Goal: Complete application form: Complete application form

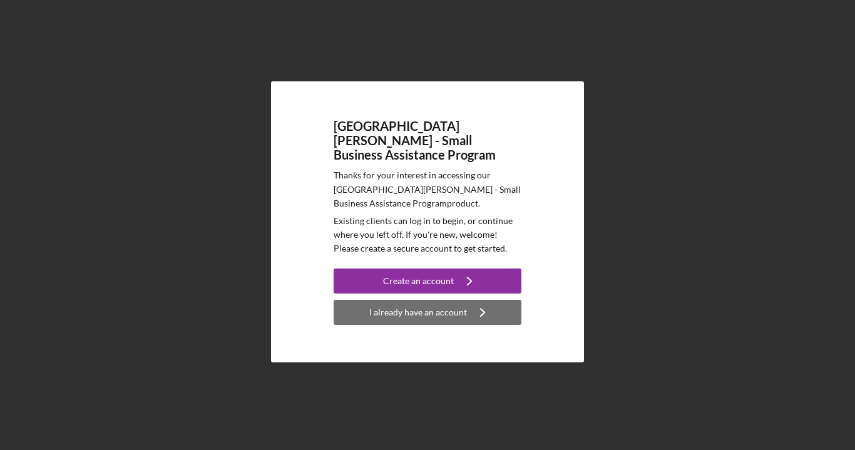
click at [449, 311] on div "I already have an account" at bounding box center [418, 312] width 98 height 25
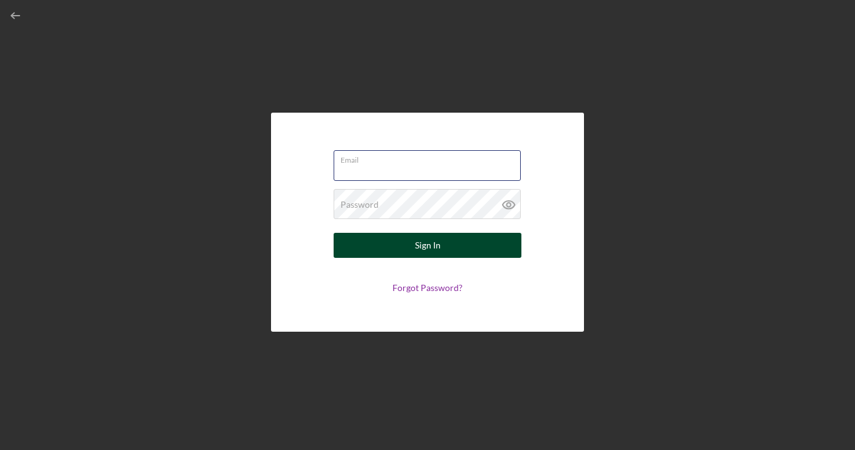
type input "[EMAIL_ADDRESS][DOMAIN_NAME]"
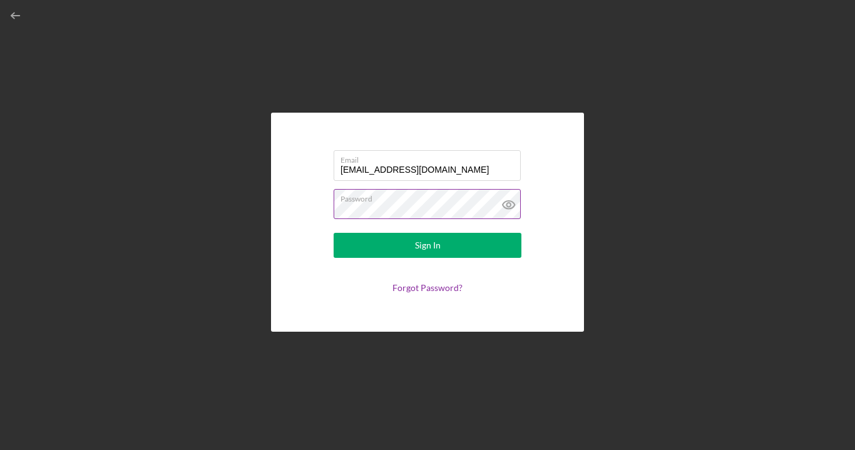
click at [507, 207] on icon at bounding box center [508, 204] width 31 height 31
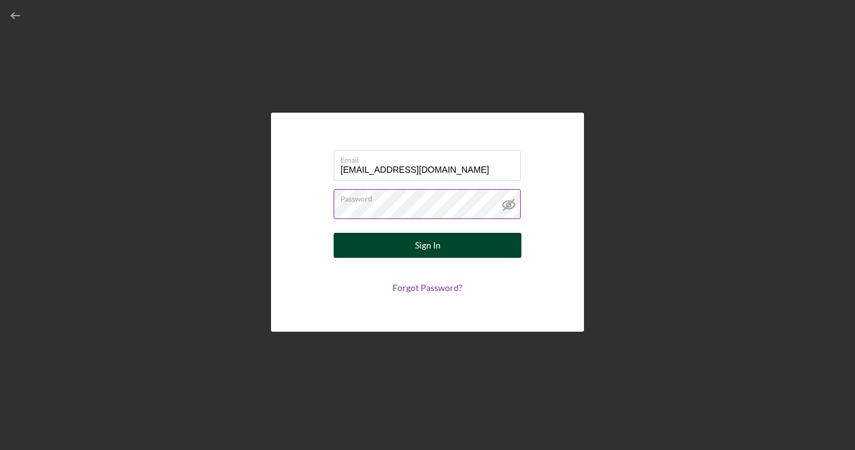
click at [432, 244] on div "Sign In" at bounding box center [428, 245] width 26 height 25
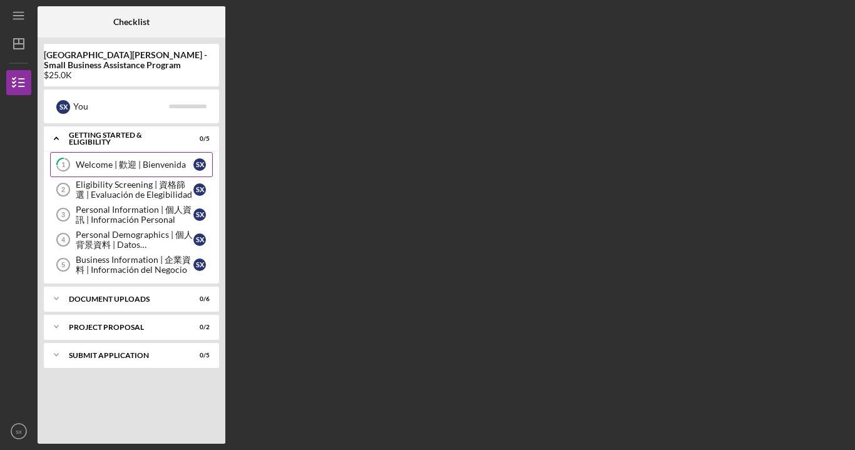
click at [130, 162] on div "Welcome | 歡迎 | Bienvenida" at bounding box center [135, 165] width 118 height 10
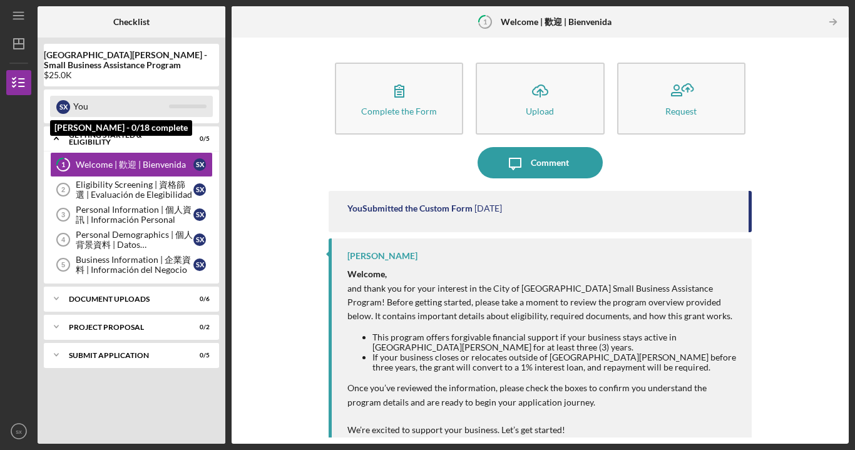
click at [98, 106] on div "You" at bounding box center [121, 106] width 96 height 21
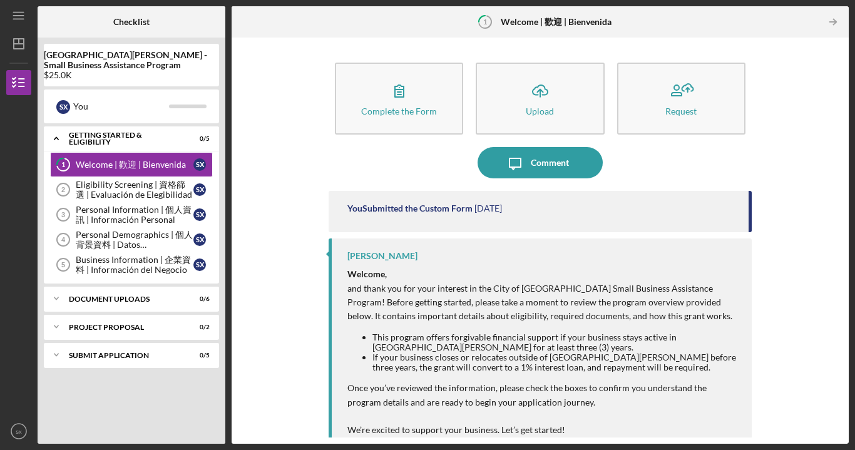
click at [495, 213] on time "[DATE]" at bounding box center [489, 209] width 28 height 10
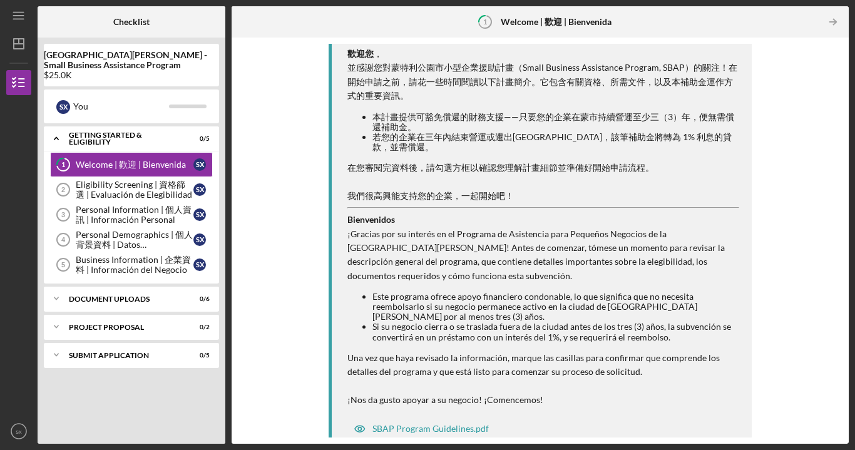
scroll to position [414, 0]
click at [159, 162] on div "Welcome | 歡迎 | Bienvenida" at bounding box center [135, 165] width 118 height 10
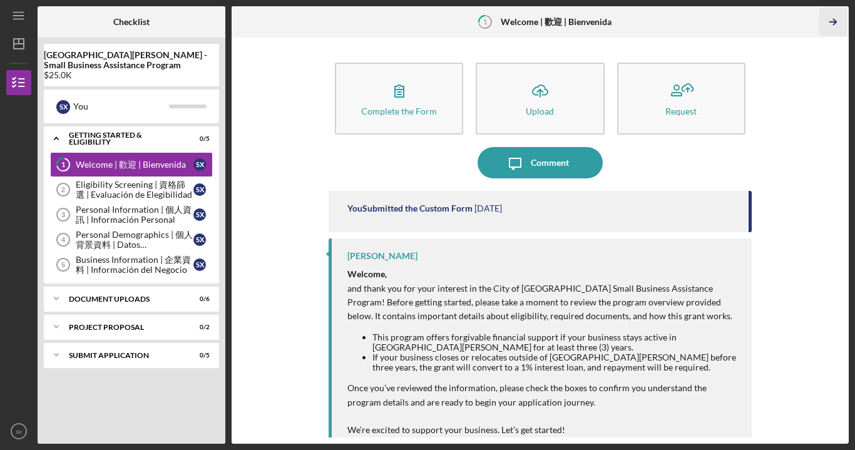
click at [835, 21] on icon "Icon/Table Pagination Arrow" at bounding box center [834, 22] width 28 height 28
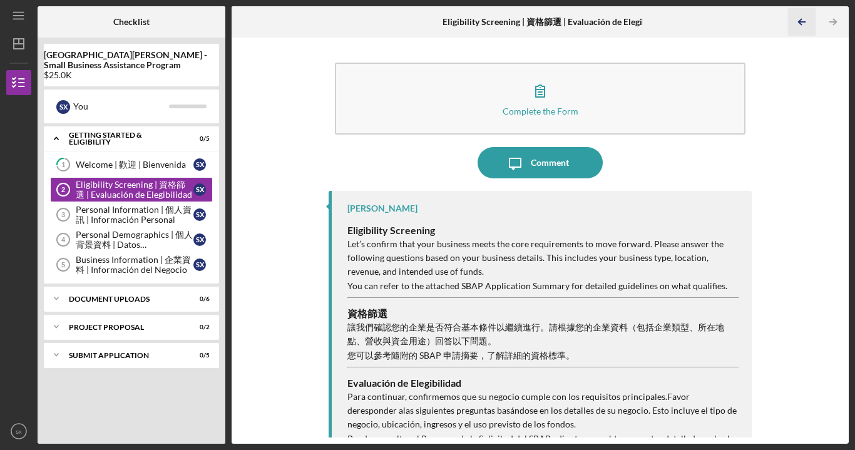
click at [798, 15] on icon "Icon/Table Pagination Arrow" at bounding box center [802, 22] width 28 height 28
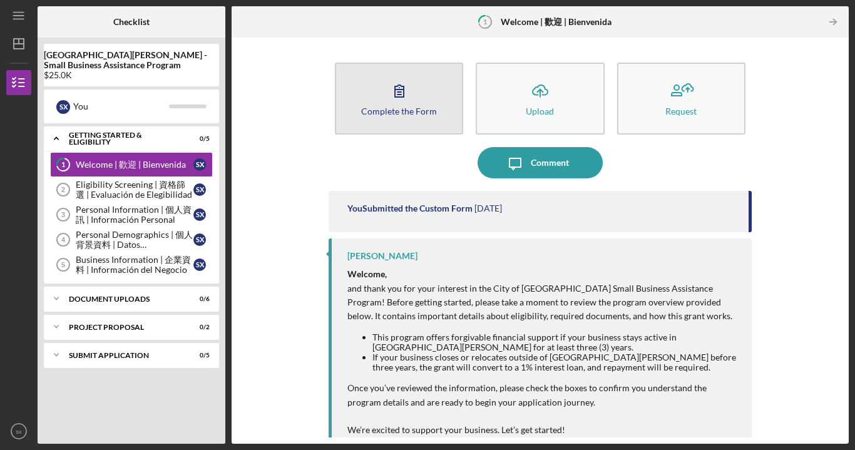
click at [392, 120] on button "Complete the Form Form" at bounding box center [399, 99] width 128 height 72
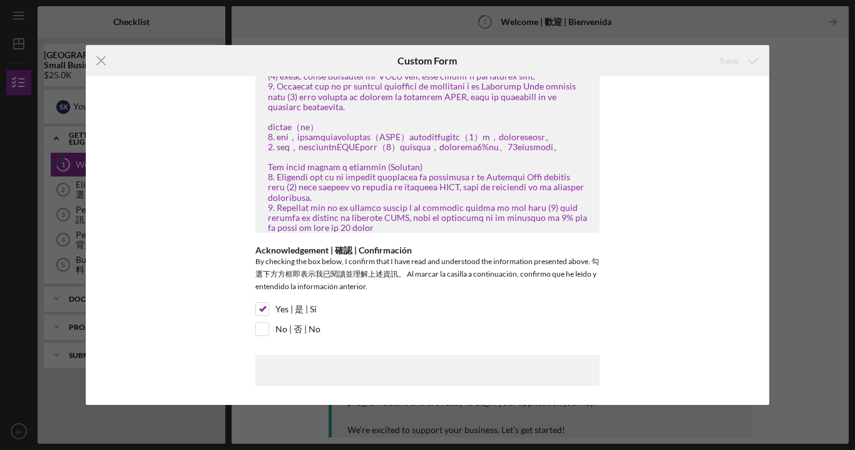
scroll to position [90, 0]
click at [264, 311] on input "Yes | 是 | Sí" at bounding box center [262, 309] width 13 height 13
checkbox input "true"
click at [349, 315] on div "Yes | 是 | Sí" at bounding box center [427, 312] width 344 height 20
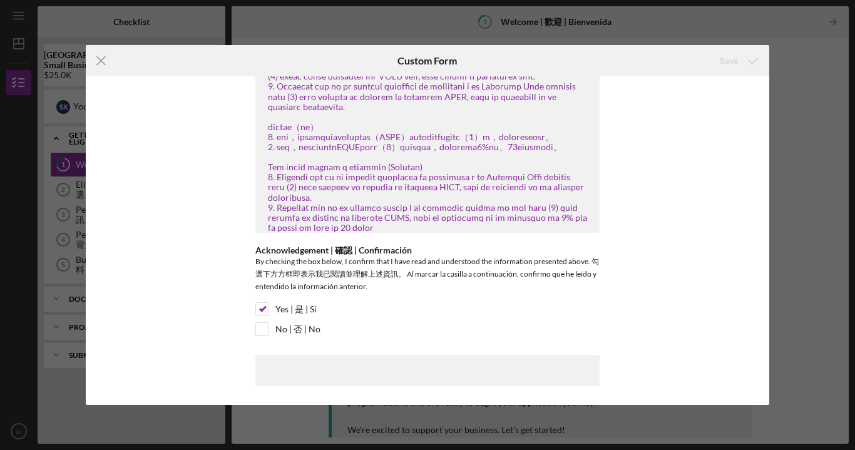
click at [762, 70] on icon "submit" at bounding box center [753, 60] width 31 height 31
click at [107, 64] on icon "Icon/Menu Close" at bounding box center [101, 60] width 31 height 31
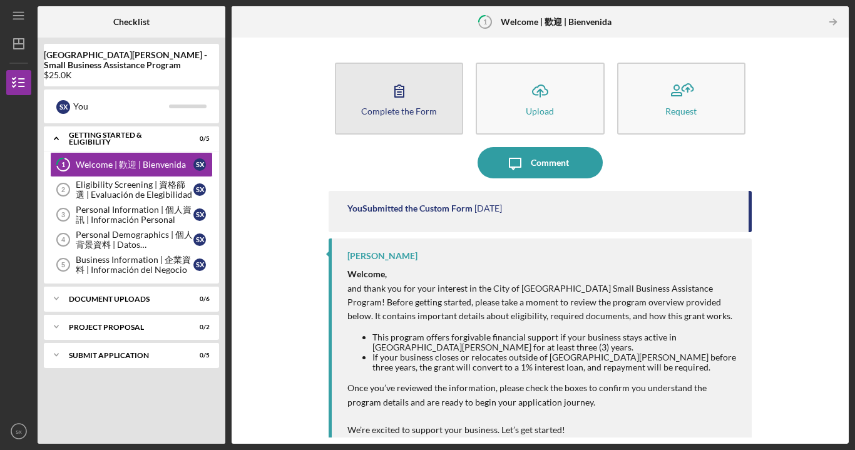
click at [429, 84] on button "Complete the Form Form" at bounding box center [399, 99] width 128 height 72
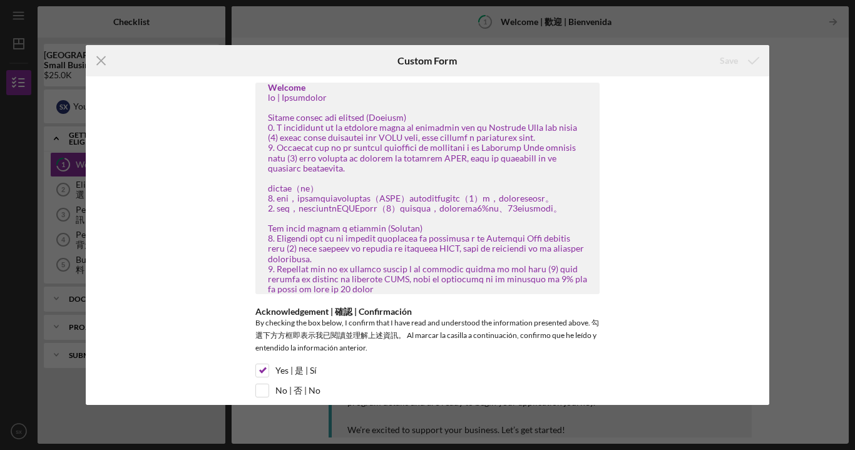
click at [720, 134] on div "Welcome Acknowledgement | 確認 | Confirmación By checking the box below, I confir…" at bounding box center [428, 240] width 684 height 329
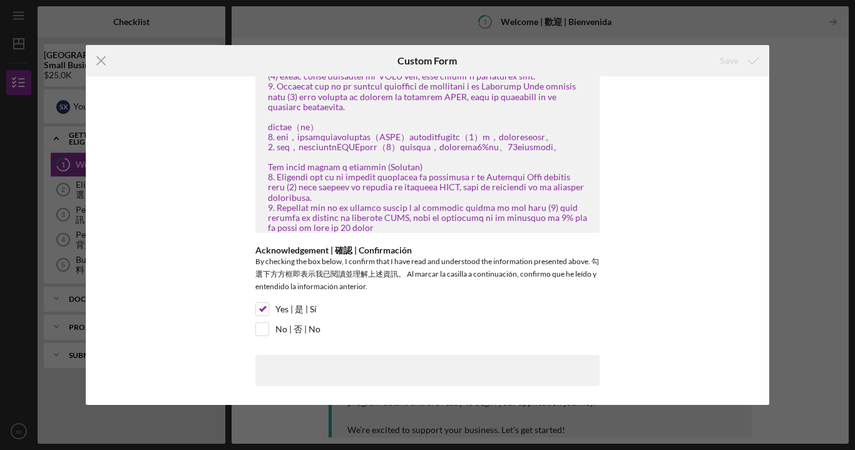
scroll to position [90, 0]
click at [259, 311] on input "Yes | 是 | Sí" at bounding box center [262, 309] width 13 height 13
click at [259, 312] on input "Yes | 是 | Sí" at bounding box center [262, 309] width 13 height 13
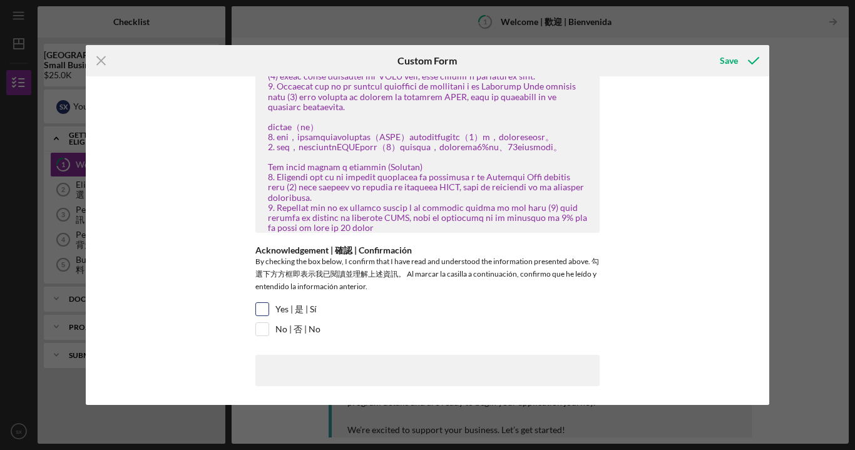
checkbox input "true"
click at [727, 58] on div "Save" at bounding box center [729, 60] width 18 height 25
click at [261, 332] on input "No | 否 | No" at bounding box center [262, 329] width 13 height 13
checkbox input "true"
click at [262, 309] on input "Yes | 是 | Sí" at bounding box center [262, 309] width 13 height 13
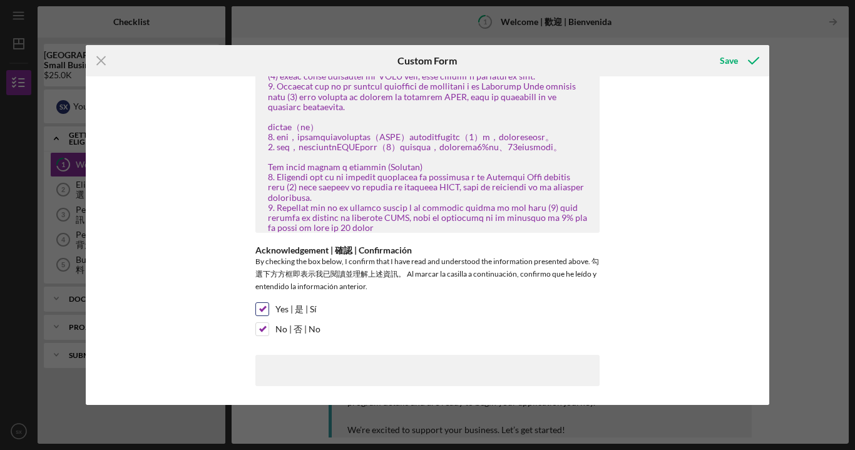
checkbox input "false"
click at [266, 327] on input "No | 否 | No" at bounding box center [262, 329] width 13 height 13
checkbox input "false"
click at [260, 309] on input "Yes | 是 | Sí" at bounding box center [262, 309] width 13 height 13
checkbox input "true"
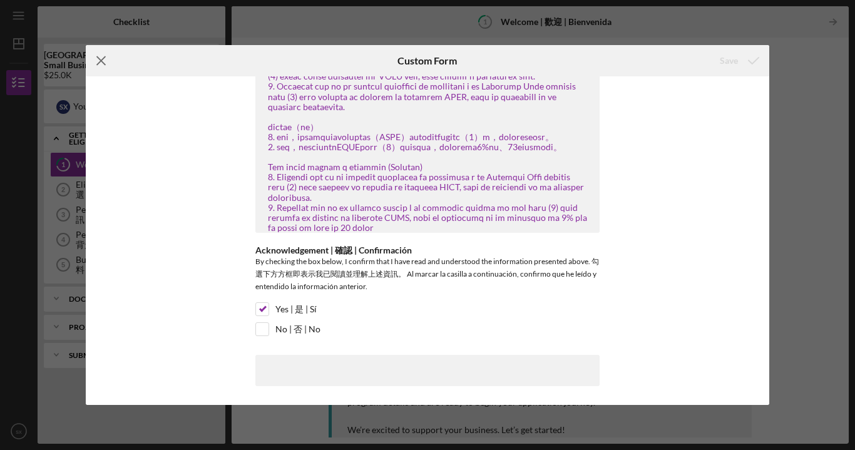
click at [100, 57] on icon "Icon/Menu Close" at bounding box center [101, 60] width 31 height 31
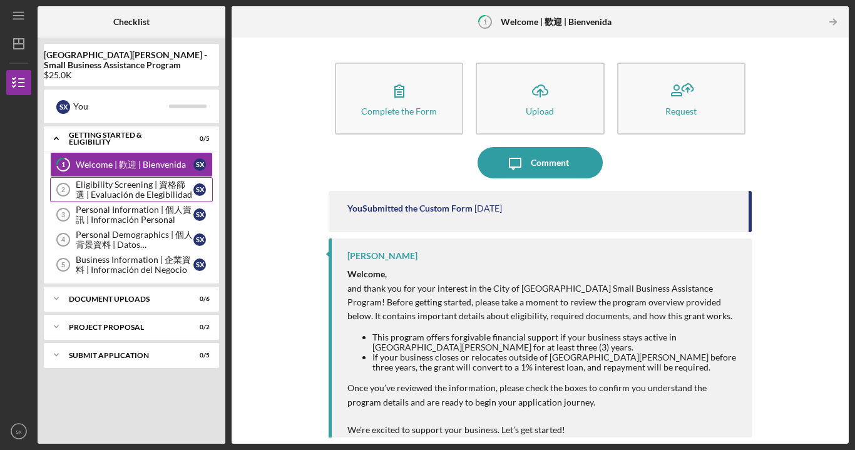
click at [146, 195] on div "Eligibility Screening | 資格篩選 | Evaluación de Elegibilidad" at bounding box center [135, 190] width 118 height 20
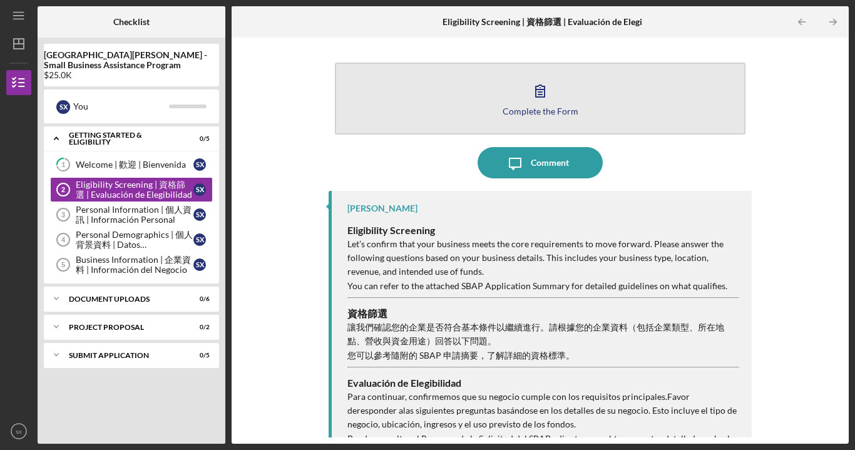
click at [531, 92] on icon "button" at bounding box center [540, 90] width 31 height 31
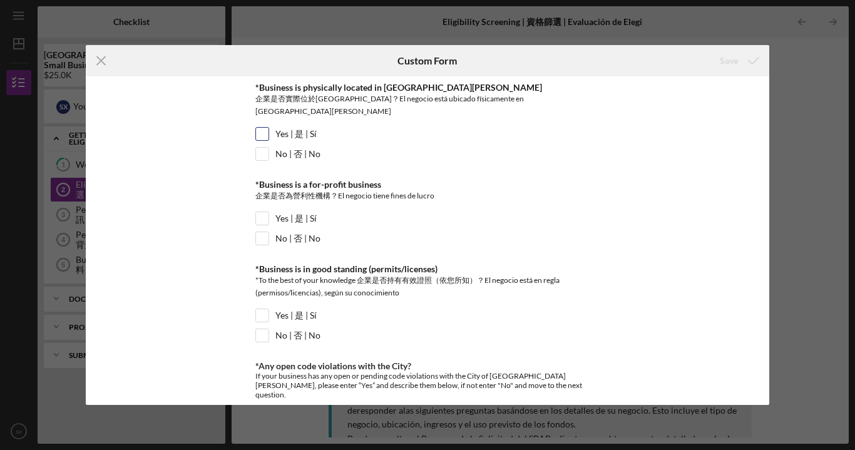
click at [260, 128] on input "Yes | 是 | Sí" at bounding box center [262, 134] width 13 height 13
checkbox input "true"
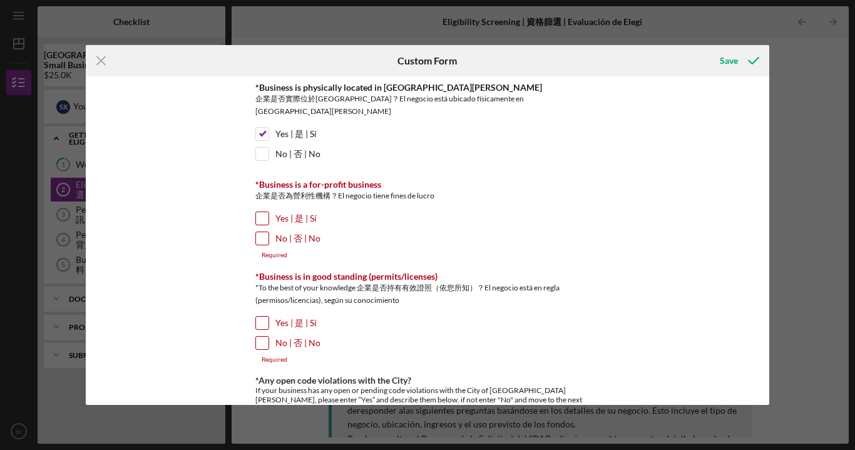
click at [261, 212] on input "Yes | 是 | Sí" at bounding box center [262, 218] width 13 height 13
checkbox input "true"
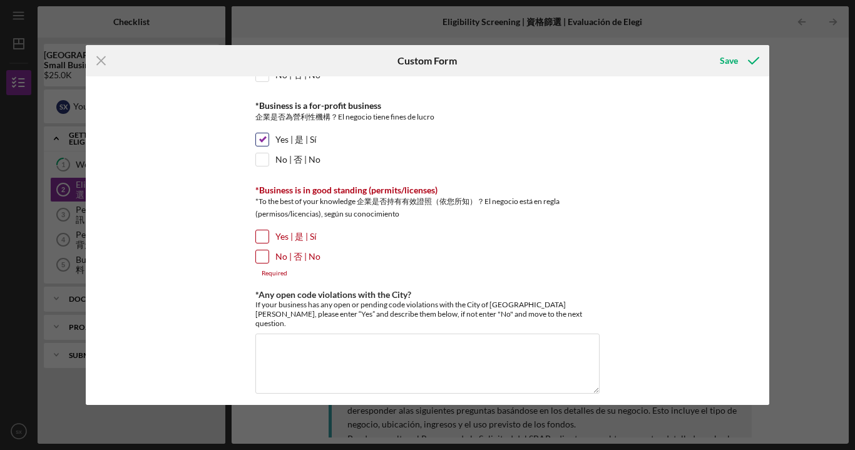
scroll to position [95, 0]
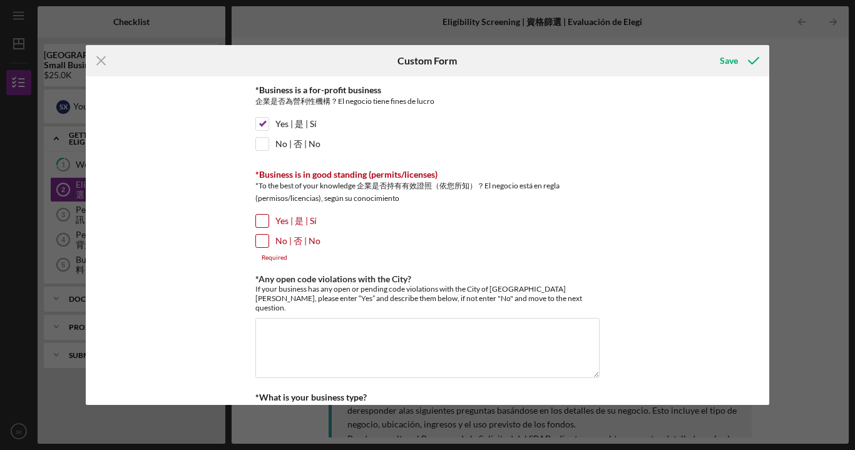
click at [264, 215] on input "Yes | 是 | Sí" at bounding box center [262, 221] width 13 height 13
checkbox input "true"
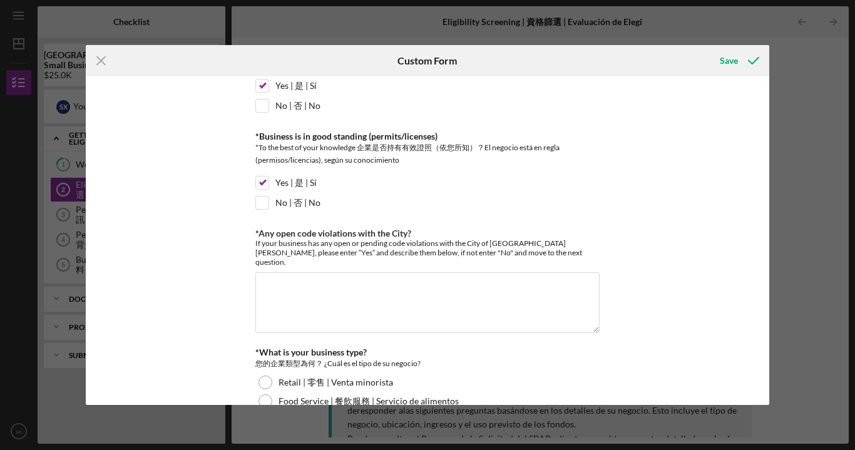
scroll to position [161, 0]
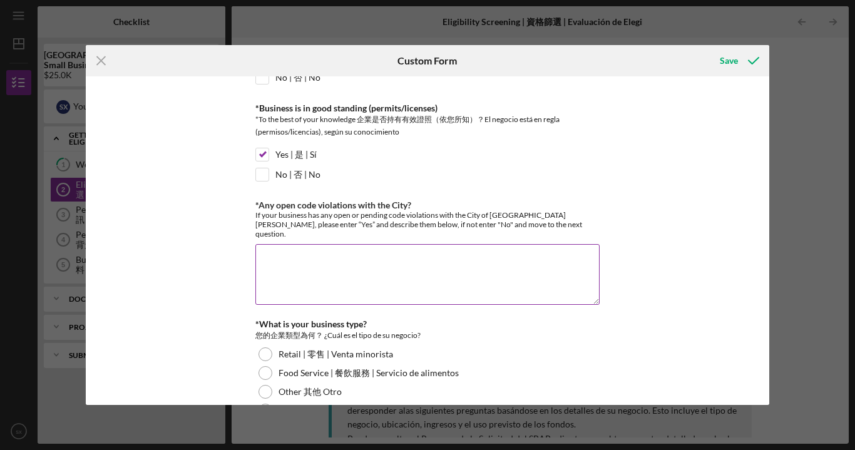
click at [302, 256] on textarea "*Any open code violations with the City?" at bounding box center [427, 274] width 344 height 60
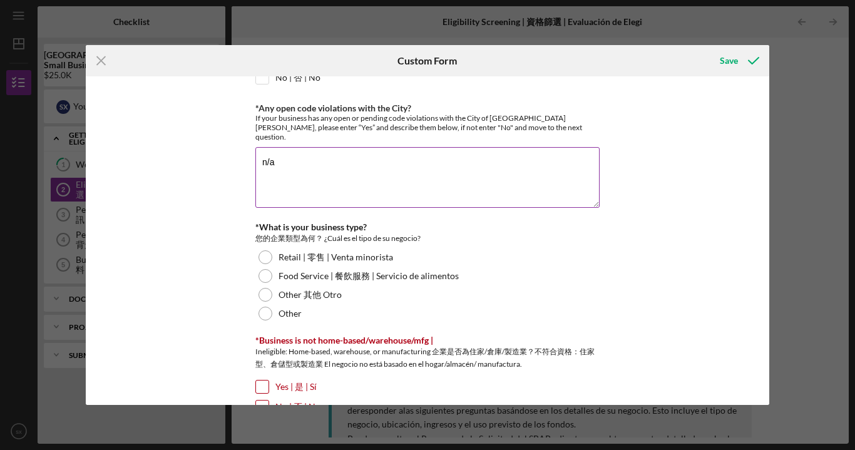
scroll to position [262, 0]
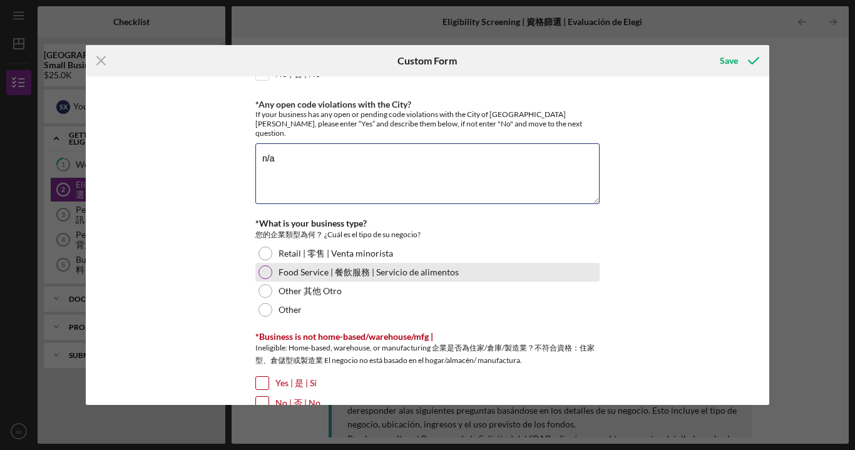
type textarea "n/a"
click at [269, 263] on div "Food Service | 餐飲服務 | Servicio de alimentos" at bounding box center [427, 272] width 344 height 19
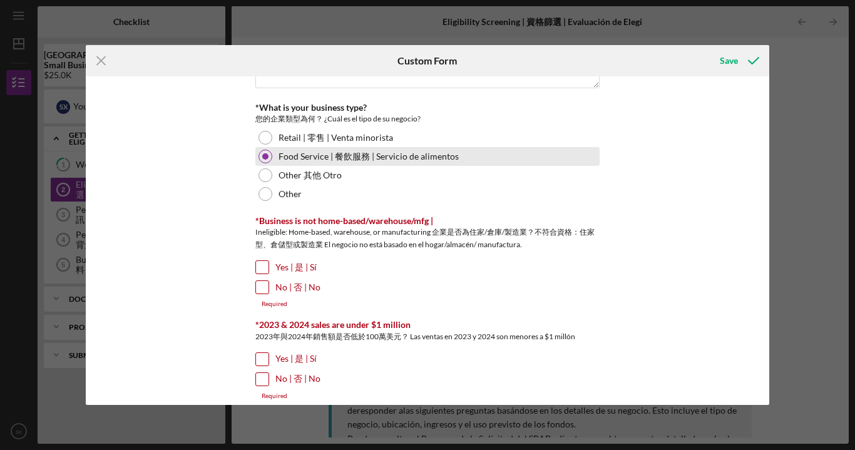
scroll to position [380, 0]
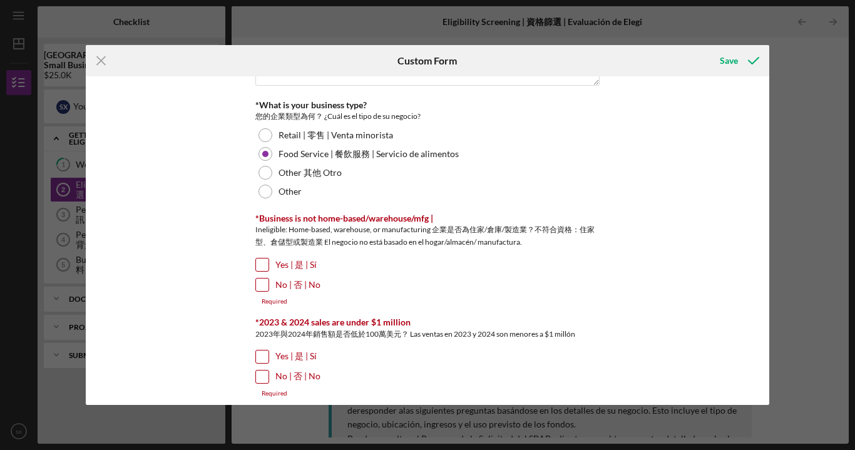
click at [262, 279] on input "No | 否 | No" at bounding box center [262, 285] width 13 height 13
checkbox input "true"
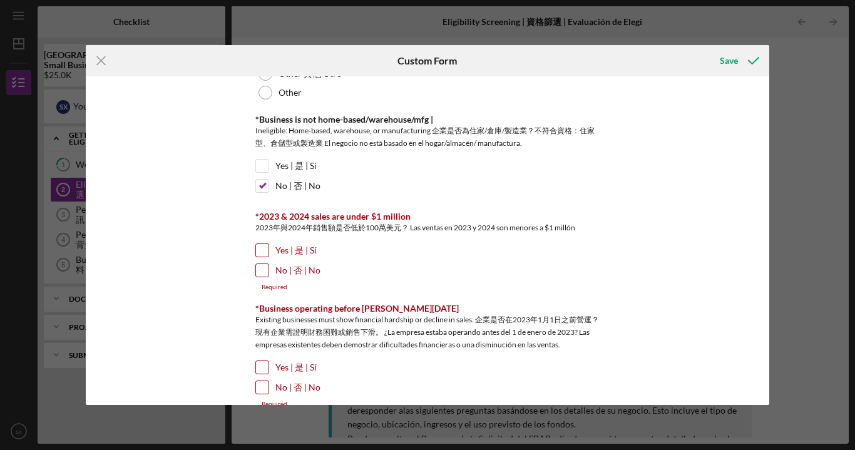
scroll to position [484, 0]
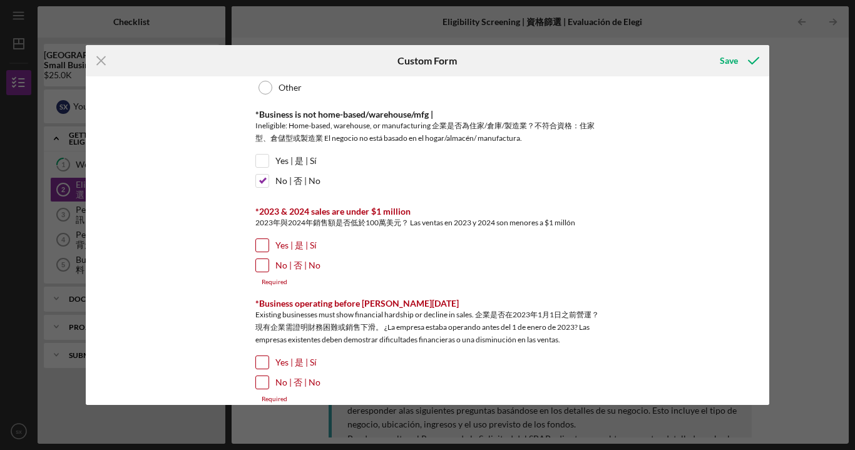
click at [262, 239] on input "Yes | 是 | Sí" at bounding box center [262, 245] width 13 height 13
checkbox input "true"
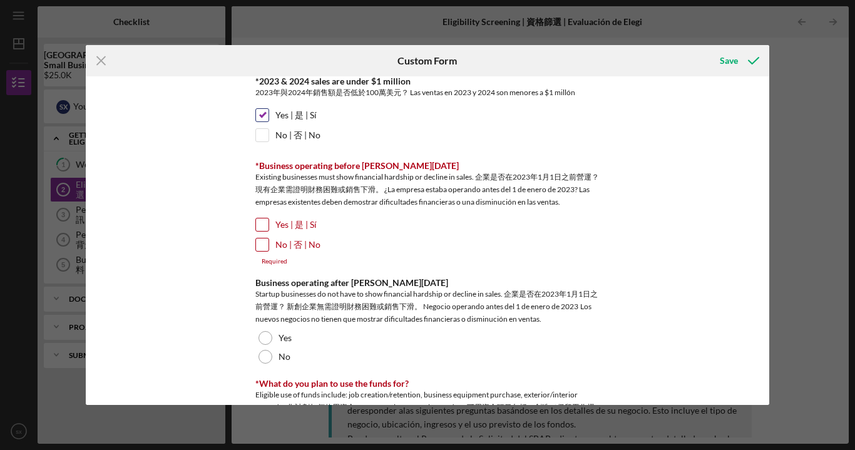
scroll to position [616, 0]
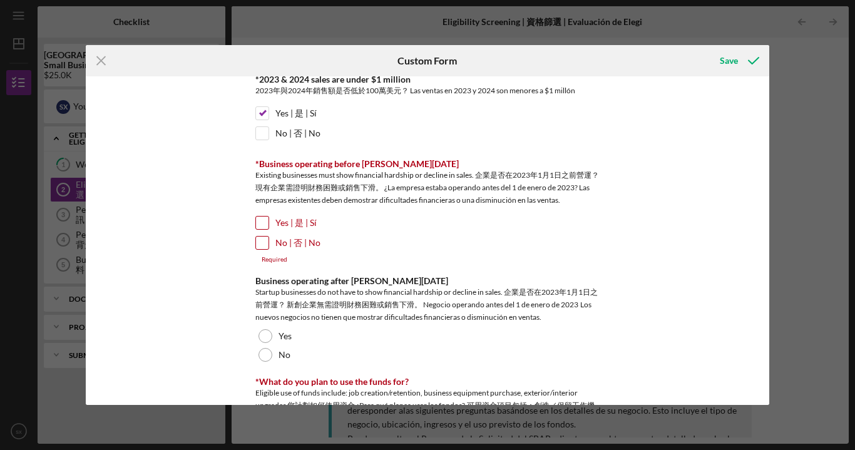
click at [261, 237] on input "No | 否 | No" at bounding box center [262, 243] width 13 height 13
checkbox input "true"
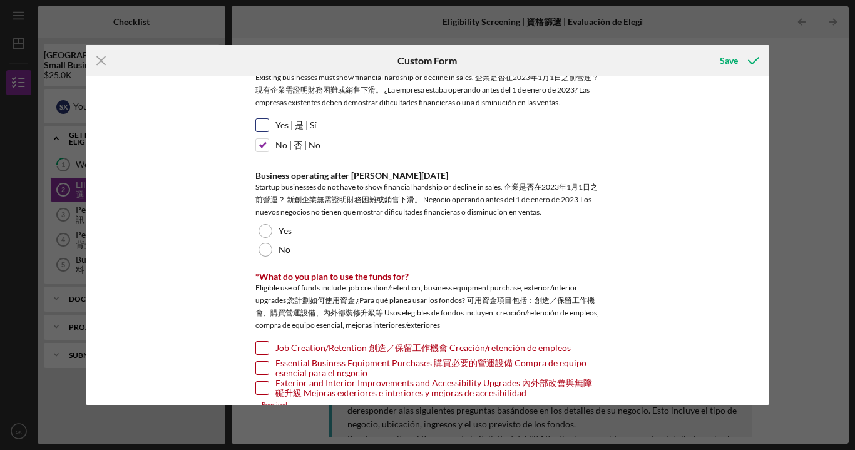
scroll to position [713, 0]
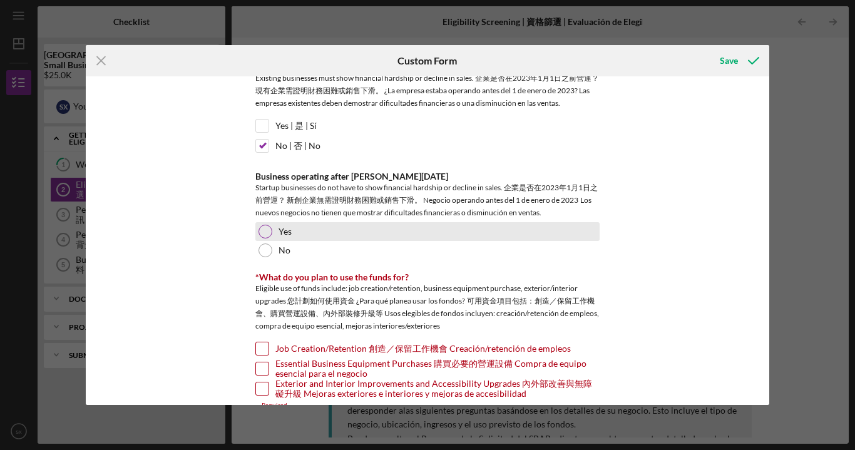
click at [271, 222] on div "Yes" at bounding box center [427, 231] width 344 height 19
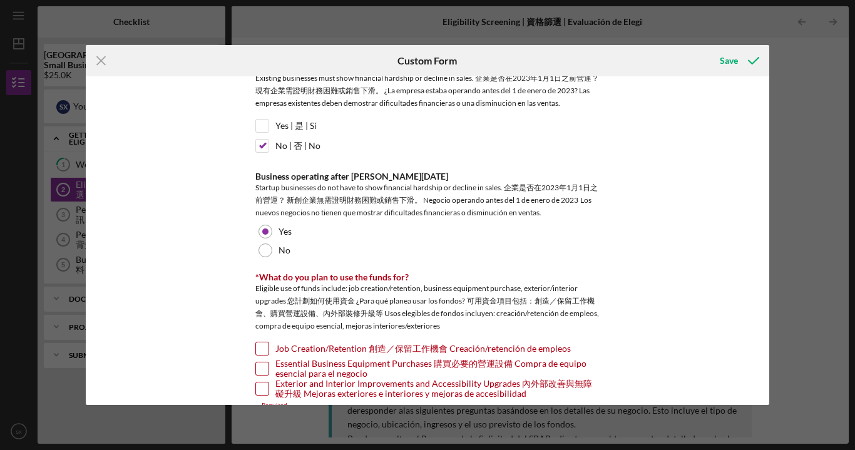
click at [266, 363] on input "Essential Business Equipment Purchases 購買必要的營運設備 Compra de equipo esencial para…" at bounding box center [262, 369] width 13 height 13
checkbox input "true"
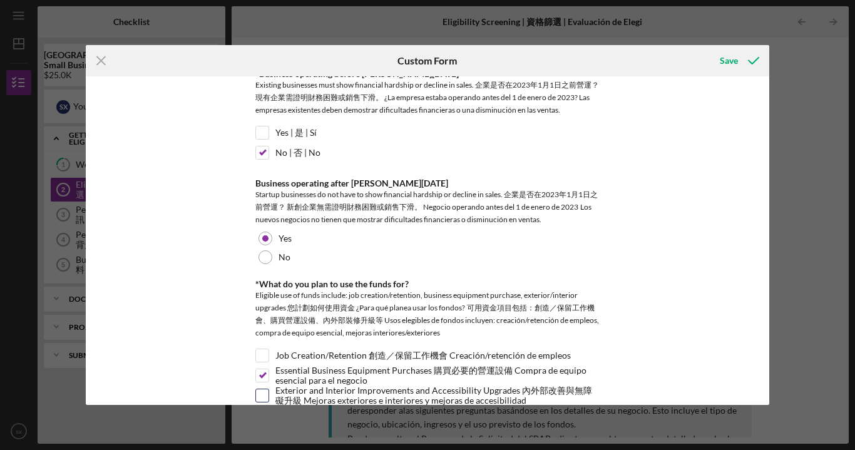
click at [261, 389] on input "Exterior and Interior Improvements and Accessibility Upgrades 內外部改善與無障礙升級 Mejor…" at bounding box center [262, 395] width 13 height 13
checkbox input "true"
click at [265, 349] on input "Job Creation/Retention 創造／保留工作機會 Creación/retención de empleos" at bounding box center [262, 355] width 13 height 13
checkbox input "true"
click at [737, 63] on div "Save" at bounding box center [729, 60] width 18 height 25
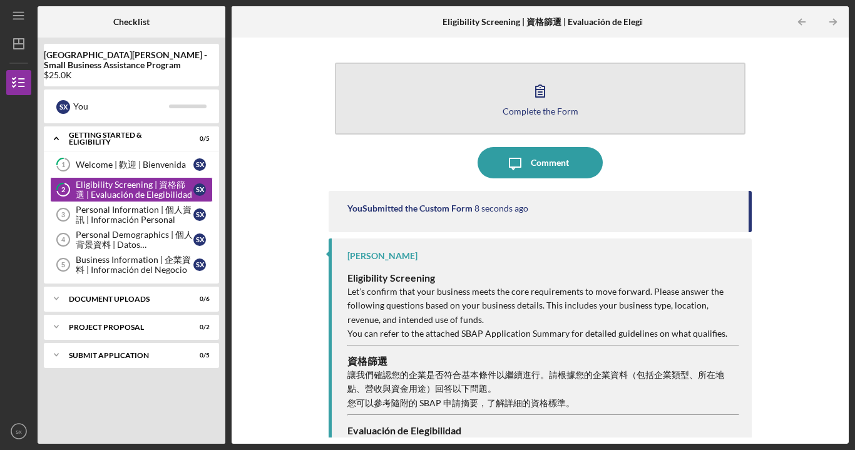
click at [539, 118] on button "Complete the Form Form" at bounding box center [540, 99] width 411 height 72
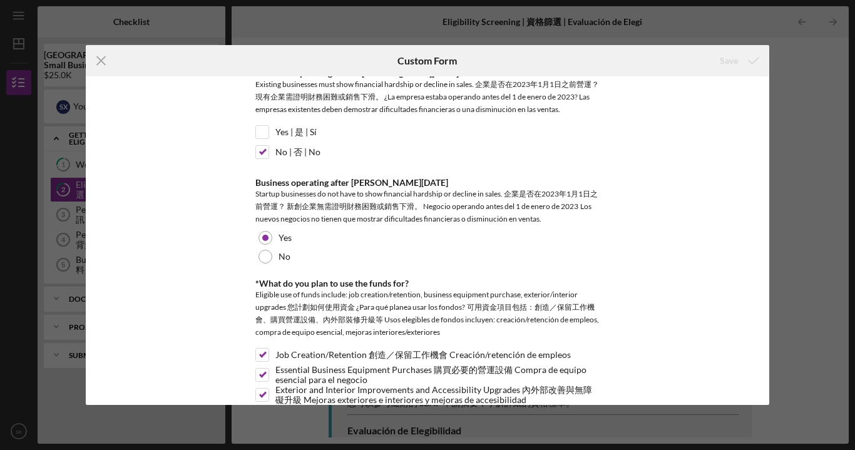
scroll to position [706, 0]
click at [99, 63] on line at bounding box center [101, 61] width 8 height 8
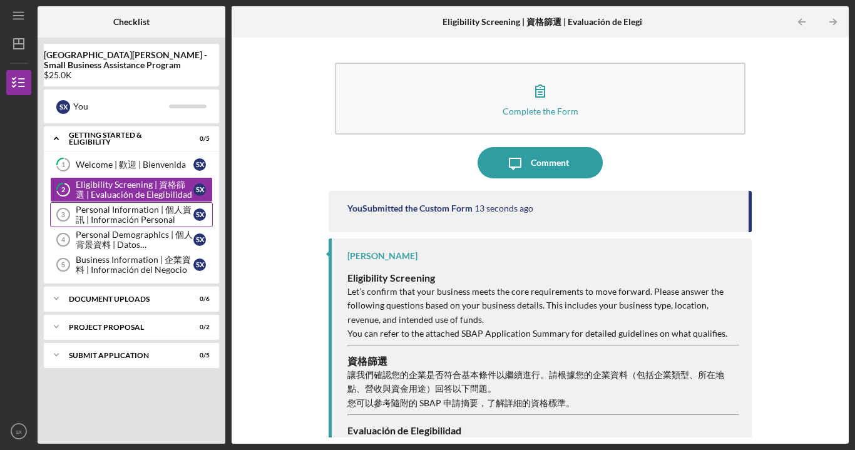
click at [113, 217] on div "Personal Information | 個人資訊 | Información Personal" at bounding box center [135, 215] width 118 height 20
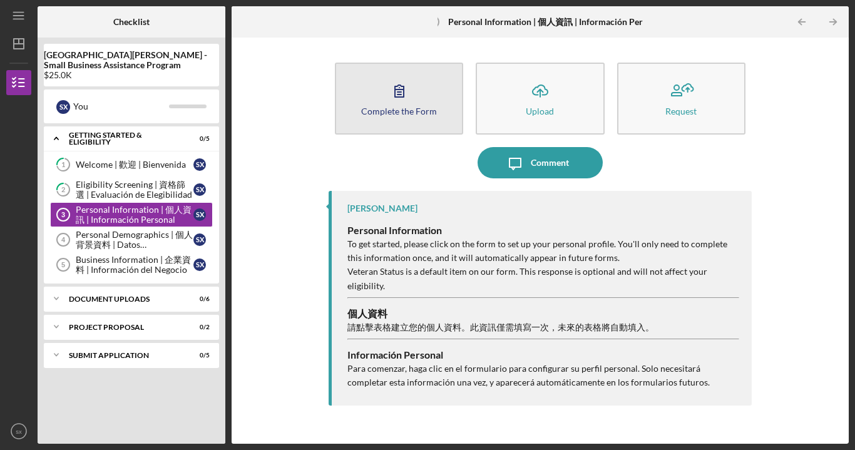
click at [426, 110] on div "Complete the Form" at bounding box center [399, 110] width 76 height 9
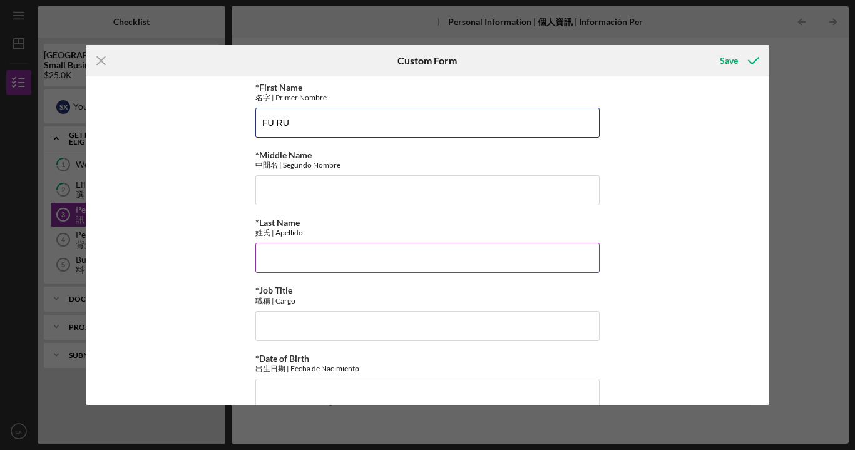
type input "FU RU"
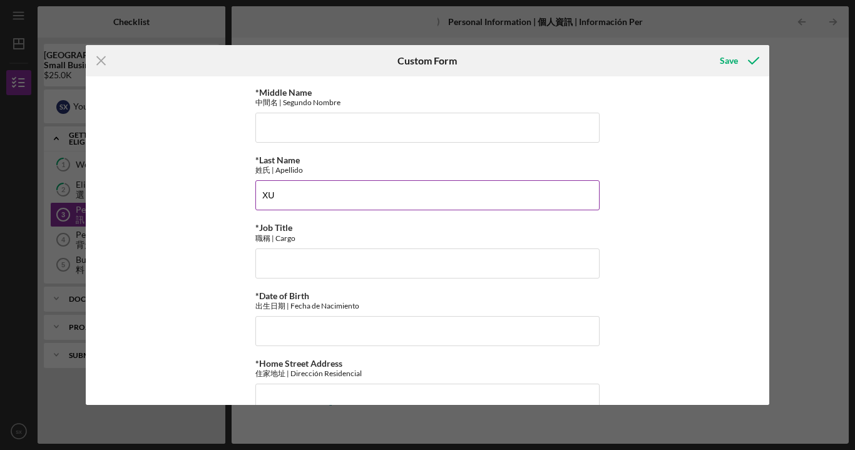
scroll to position [136, 0]
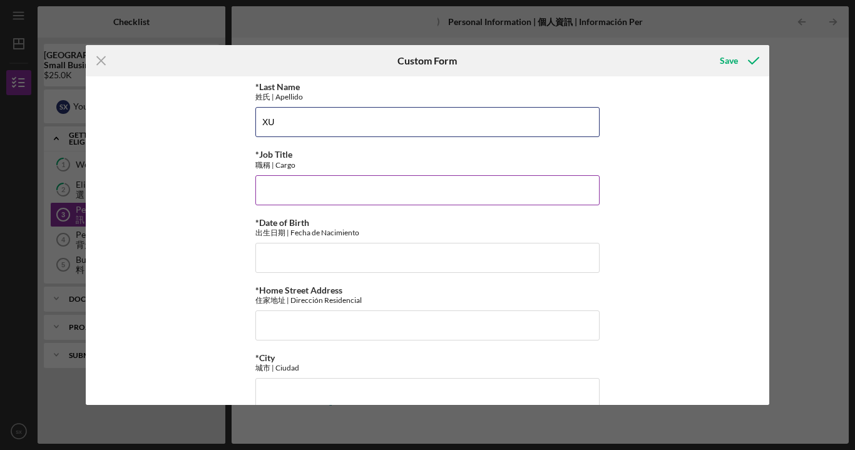
type input "XU"
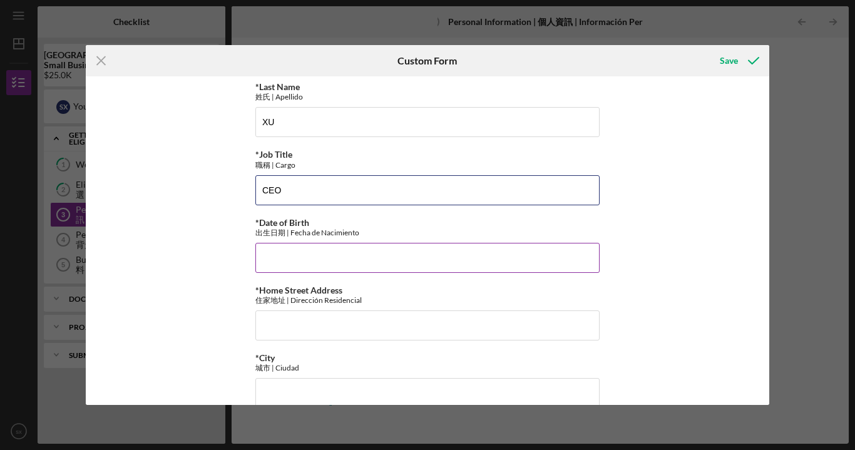
type input "CEO"
type input "[DATE]"
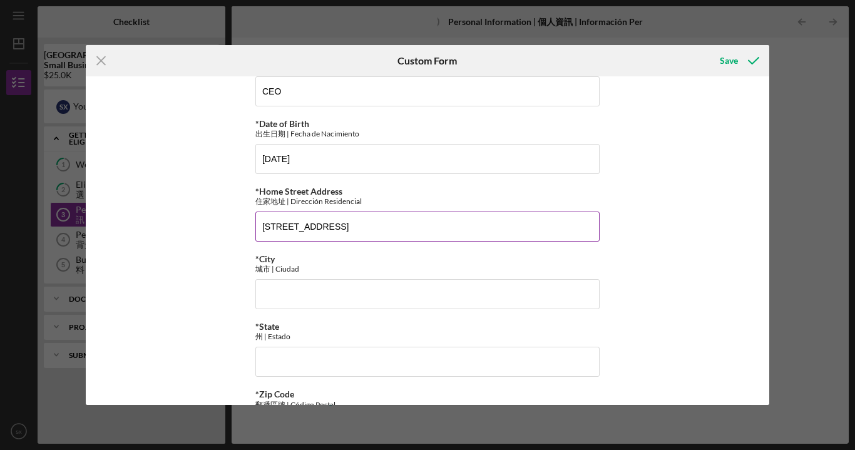
scroll to position [282, 0]
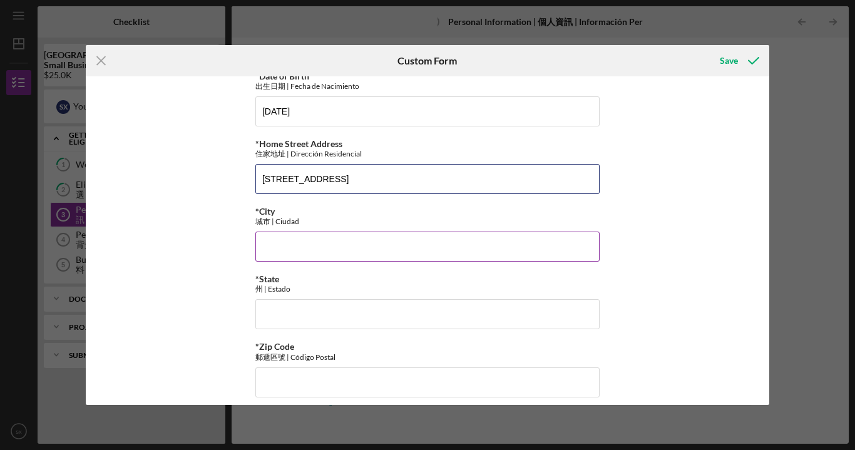
type input "[STREET_ADDRESS]"
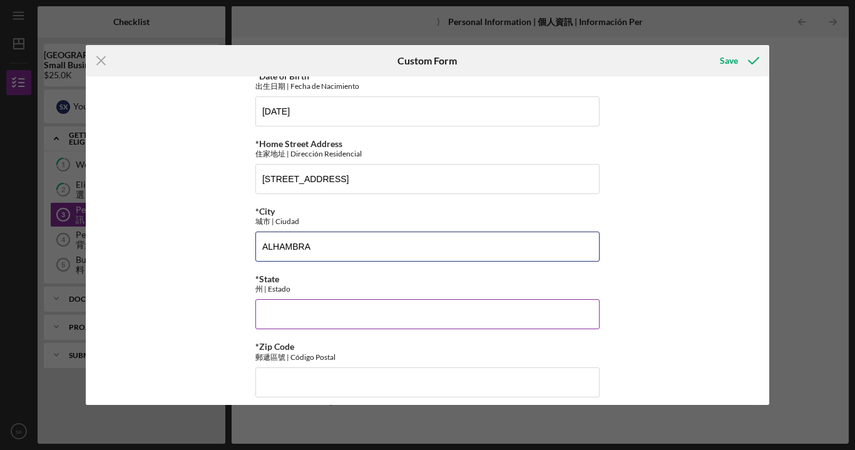
type input "ALHAMBRA"
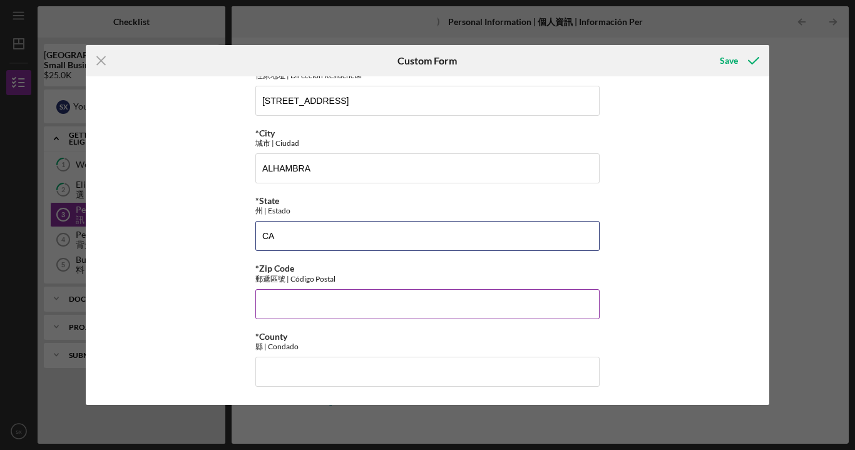
scroll to position [360, 0]
type input "CA"
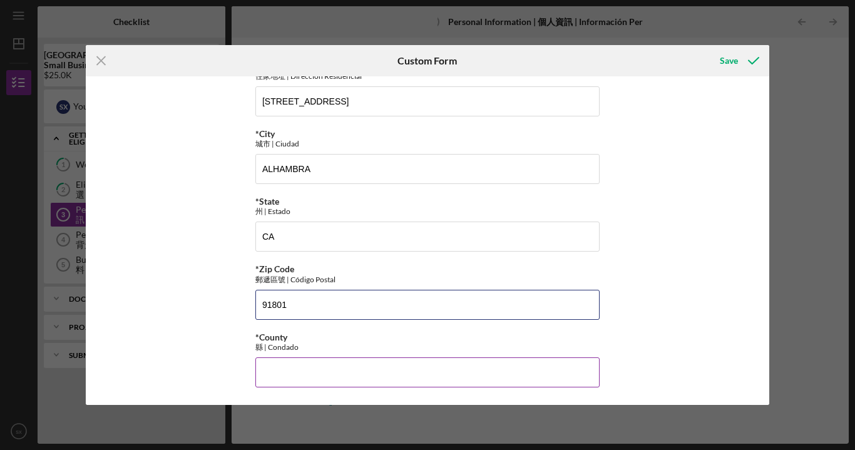
type input "91801"
click at [304, 370] on input "*County" at bounding box center [427, 373] width 344 height 30
type input "[GEOGRAPHIC_DATA]"
click at [638, 316] on div "*First Name 名字 | Primer Nombre FU RU *Middle Name 中間名 | Segundo Nombre Required…" at bounding box center [428, 240] width 684 height 329
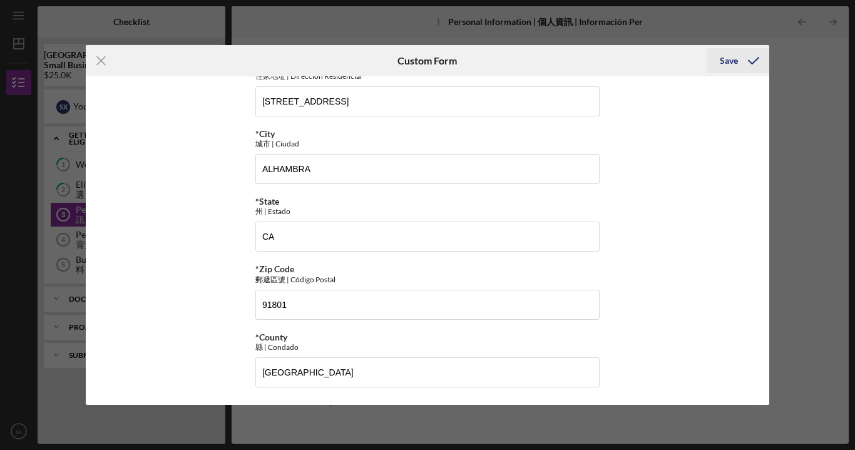
click at [725, 64] on div "Save" at bounding box center [729, 60] width 18 height 25
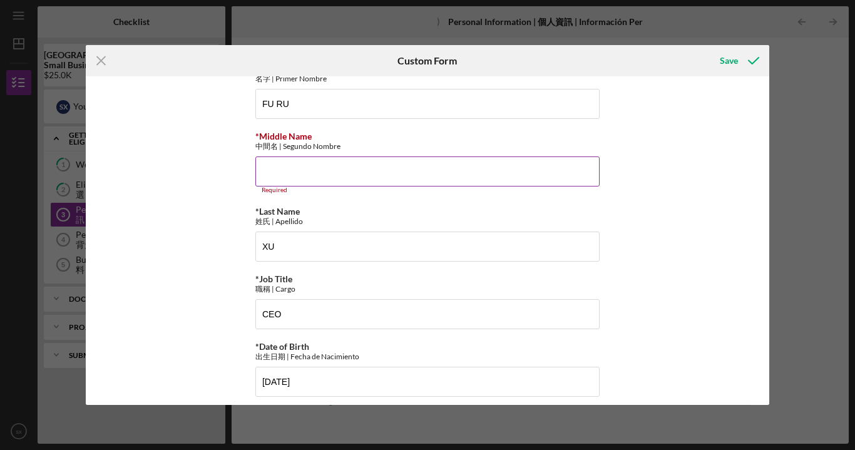
scroll to position [11, 0]
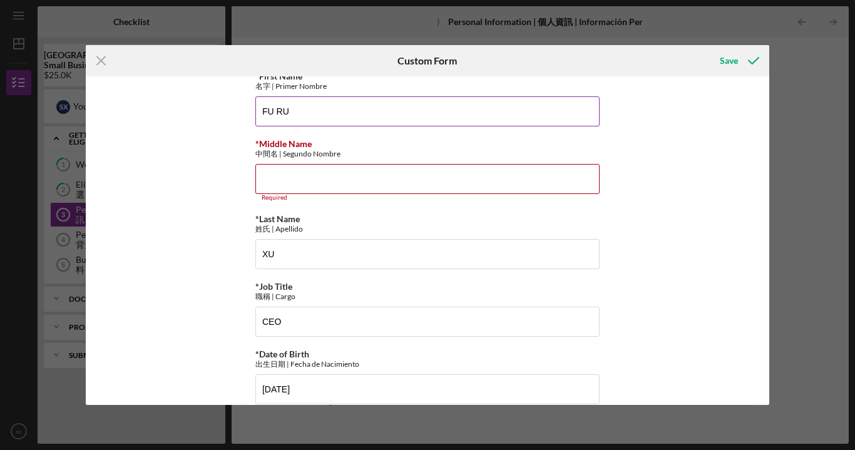
click at [322, 110] on input "FU RU" at bounding box center [427, 111] width 344 height 30
type input "FU"
click at [287, 188] on input "*Middle Name" at bounding box center [427, 179] width 344 height 30
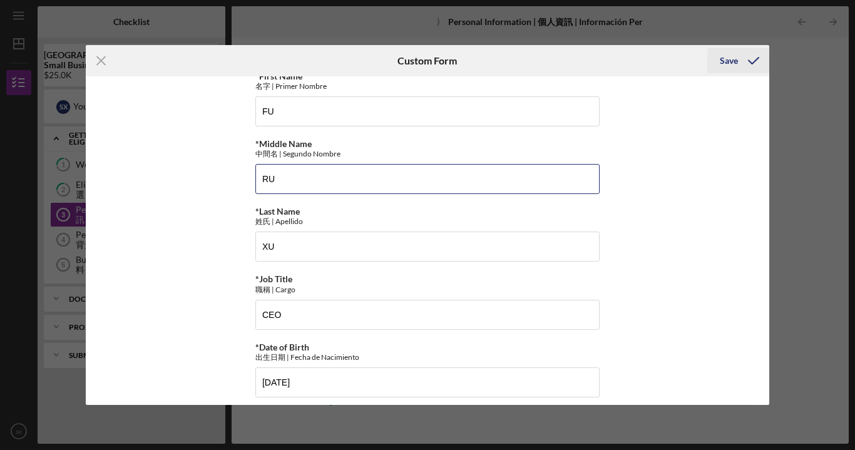
type input "RU"
click at [728, 59] on div "Save" at bounding box center [729, 60] width 18 height 25
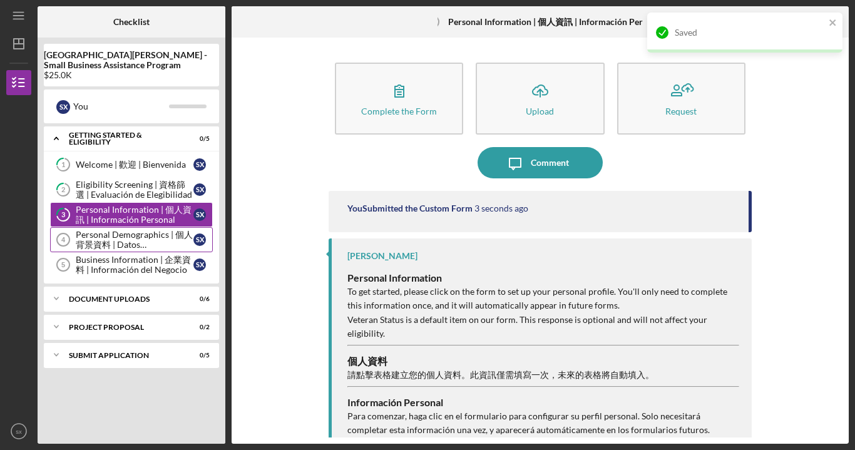
click at [144, 245] on div "Personal Demographics | 個人背景資料 | Datos Demográficos Personales" at bounding box center [135, 240] width 118 height 20
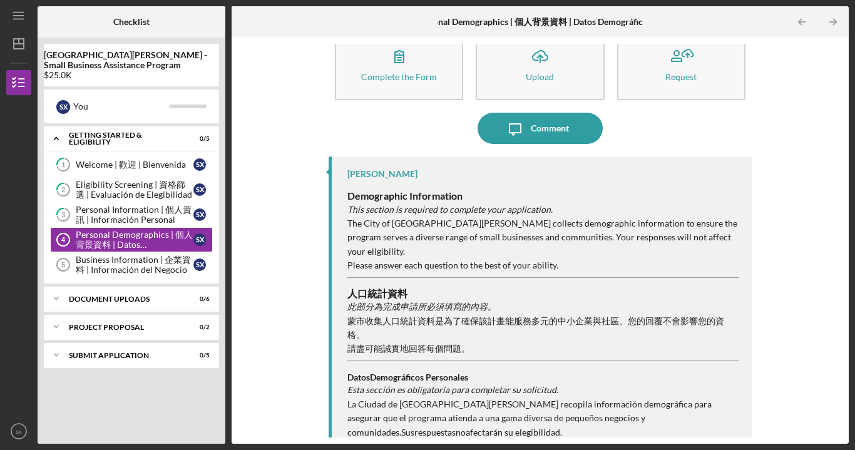
scroll to position [34, 0]
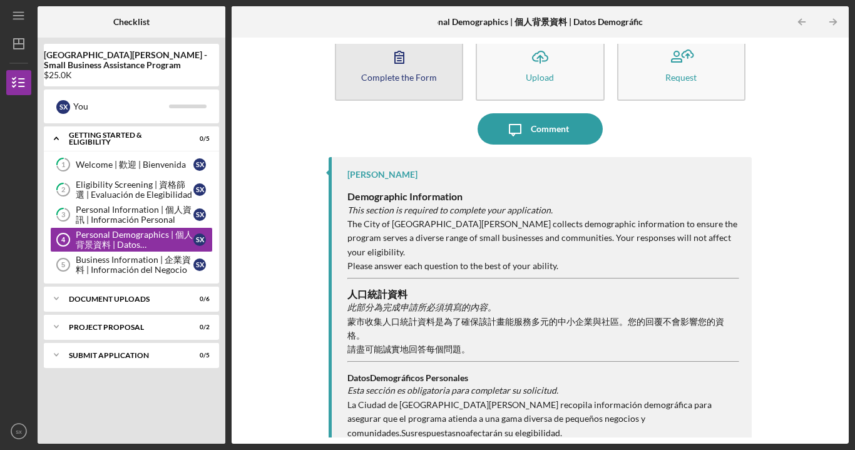
click at [391, 73] on div "Complete the Form" at bounding box center [399, 77] width 76 height 9
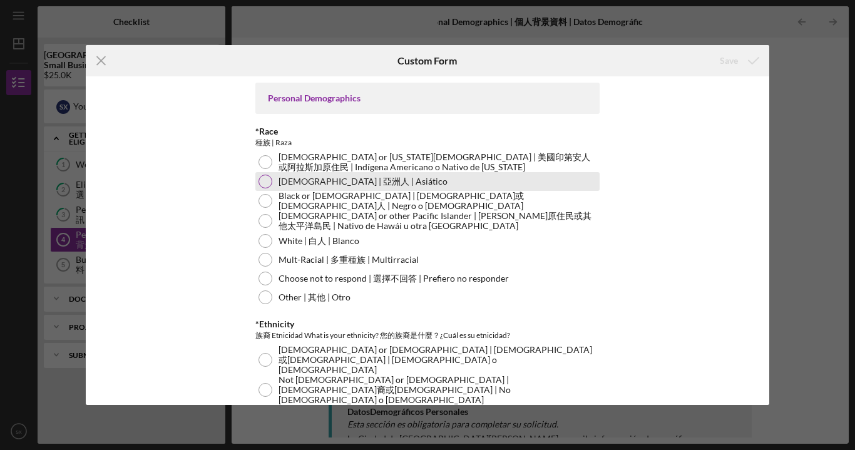
click at [262, 183] on div at bounding box center [266, 182] width 14 height 14
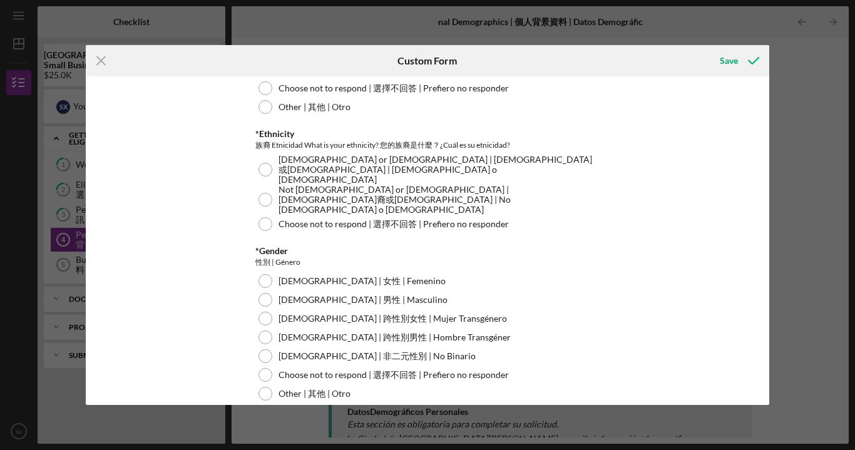
scroll to position [188, 0]
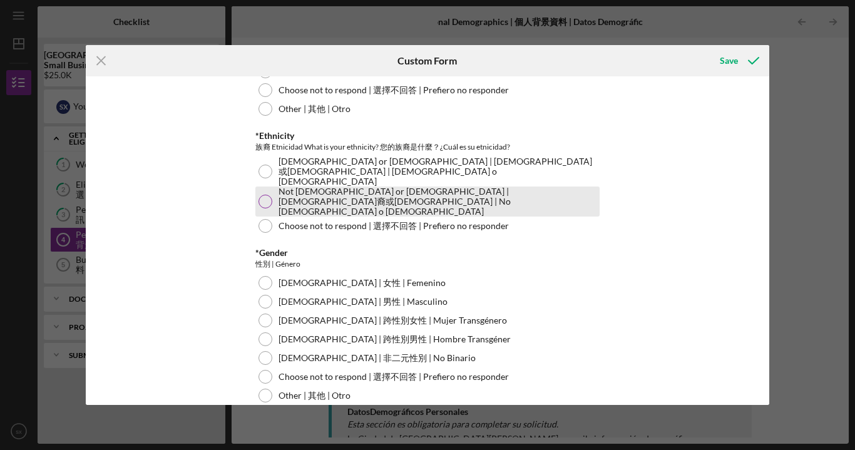
click at [265, 195] on div at bounding box center [266, 202] width 14 height 14
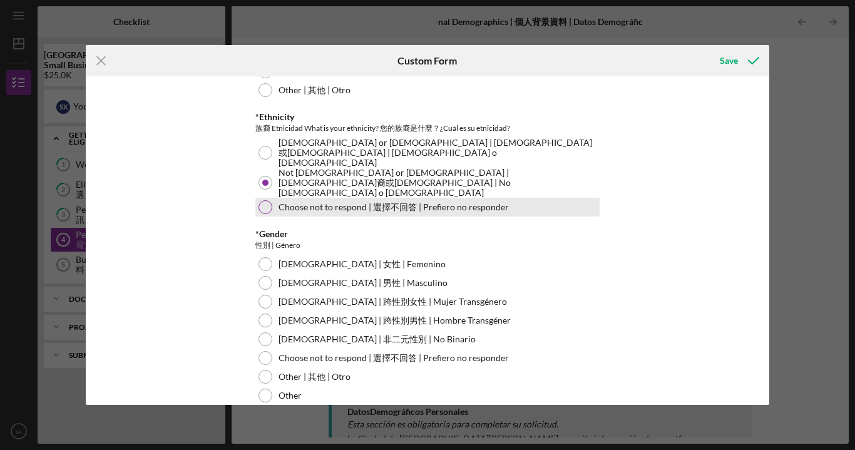
scroll to position [212, 0]
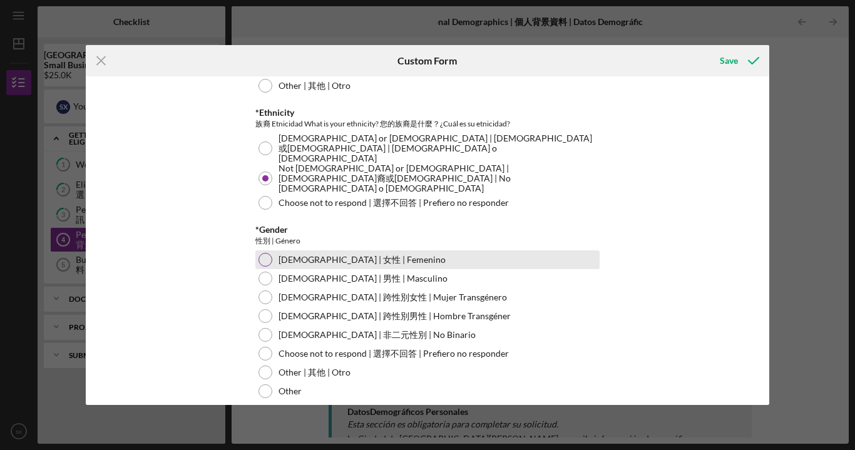
click at [267, 253] on div at bounding box center [266, 260] width 14 height 14
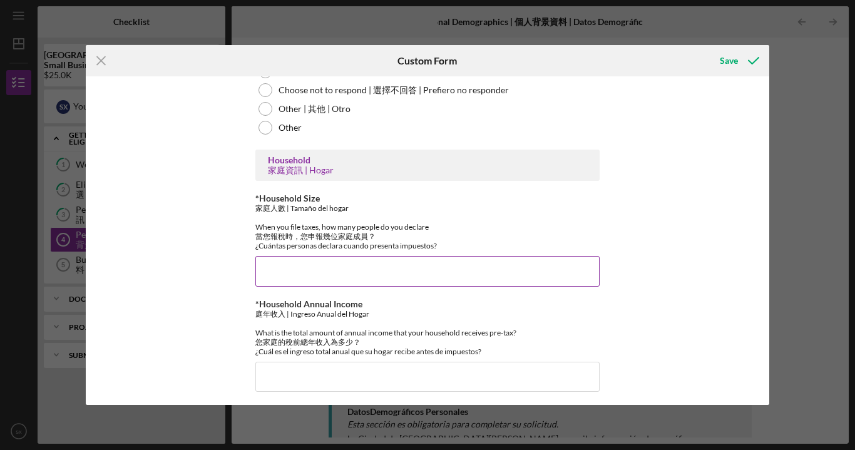
scroll to position [475, 0]
click at [303, 265] on input "*Household Size" at bounding box center [427, 272] width 344 height 30
type input "4"
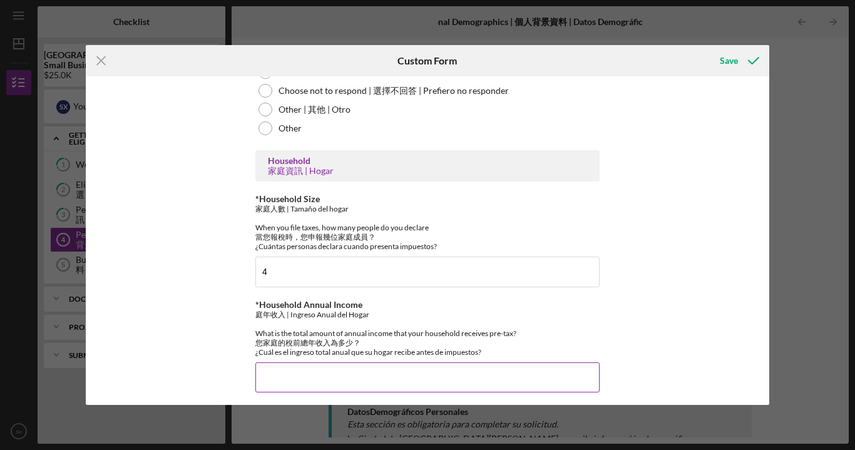
click at [279, 374] on input "*Household Annual Income" at bounding box center [427, 378] width 344 height 30
type input "$50,000"
click at [575, 331] on div "庭年收入 | Ingreso Anual del Hogar What is the total amount of annual income that y…" at bounding box center [427, 333] width 344 height 47
click at [723, 62] on div "Save" at bounding box center [729, 60] width 18 height 25
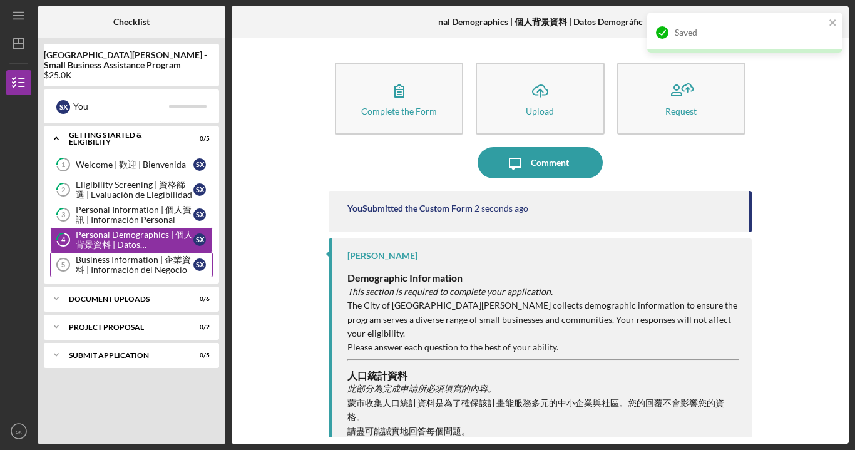
click at [145, 268] on div "Business Information | 企業資料 | Información del Negocio" at bounding box center [135, 265] width 118 height 20
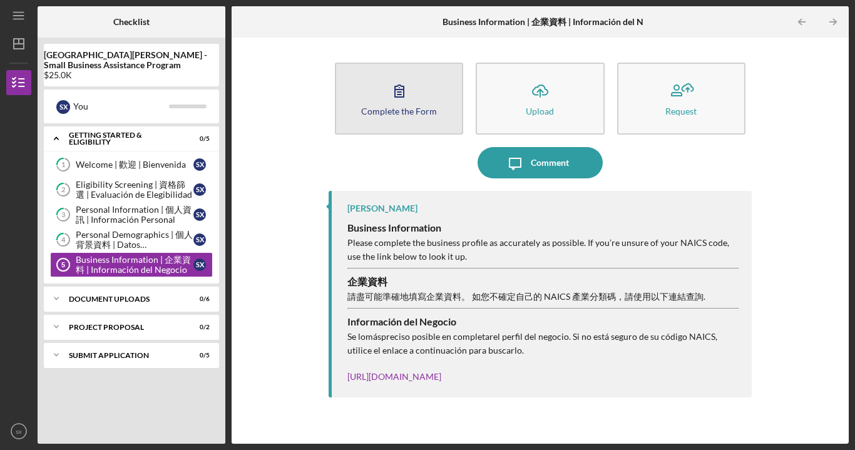
click at [431, 112] on div "Complete the Form" at bounding box center [399, 110] width 76 height 9
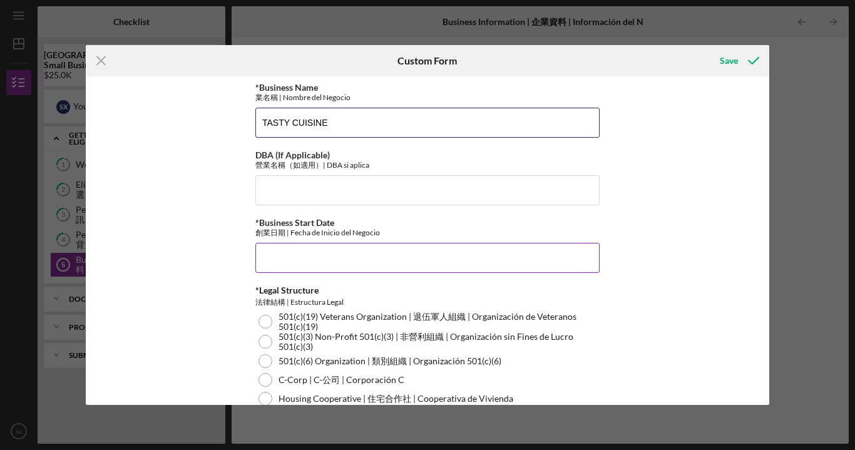
type input "TASTY CUISINE"
type input "[DATE]"
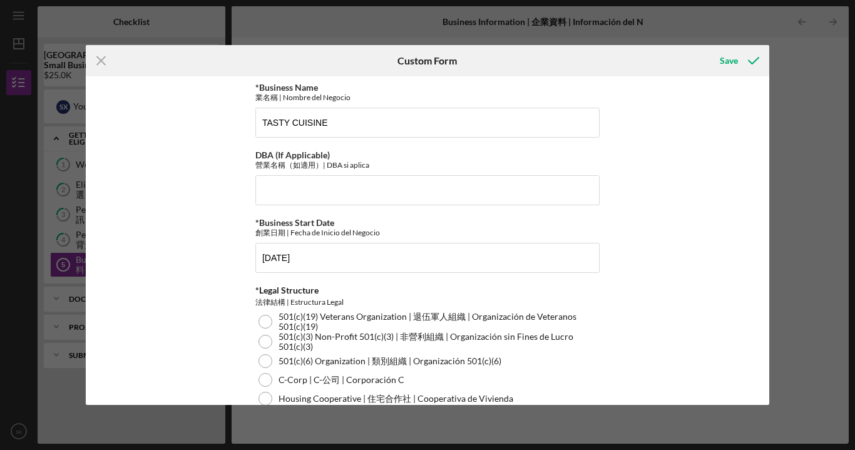
click at [621, 311] on div "*Business Name 業名稱 | Nombre del Negocio TASTY CUISINE DBA (If Applicable) 營業名稱（…" at bounding box center [428, 240] width 684 height 329
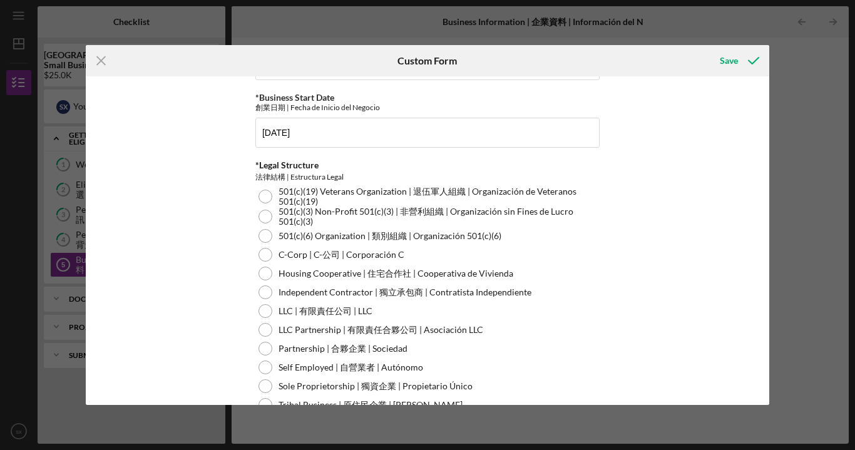
scroll to position [151, 0]
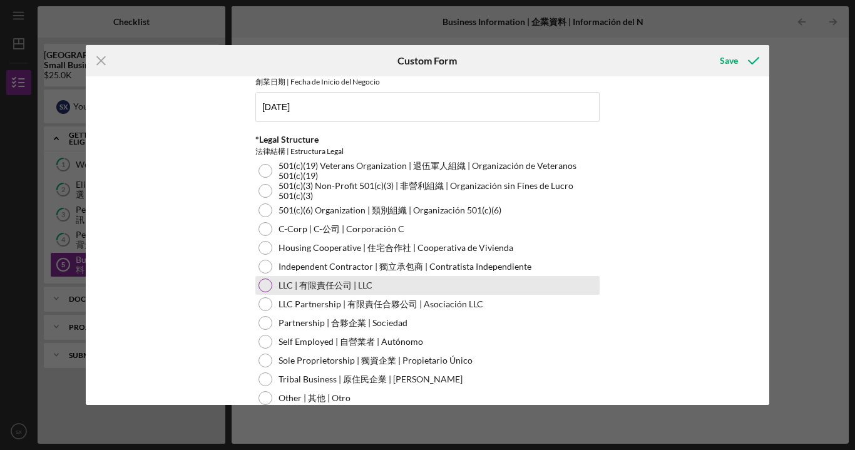
click at [267, 281] on div at bounding box center [266, 286] width 14 height 14
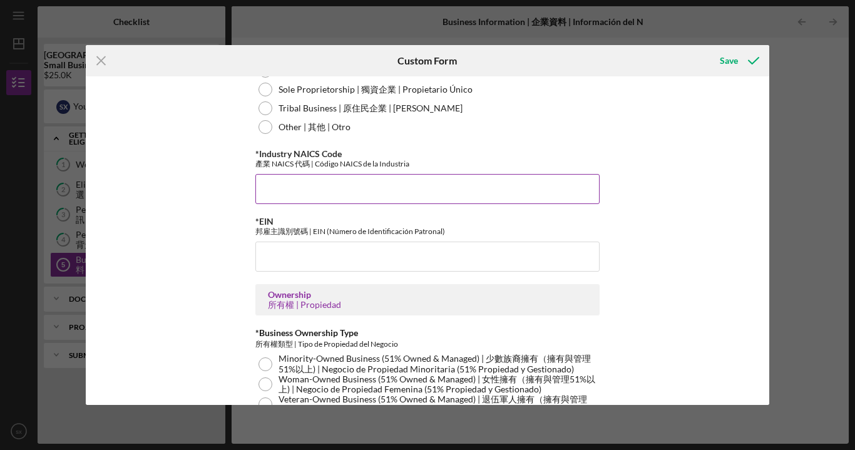
scroll to position [418, 0]
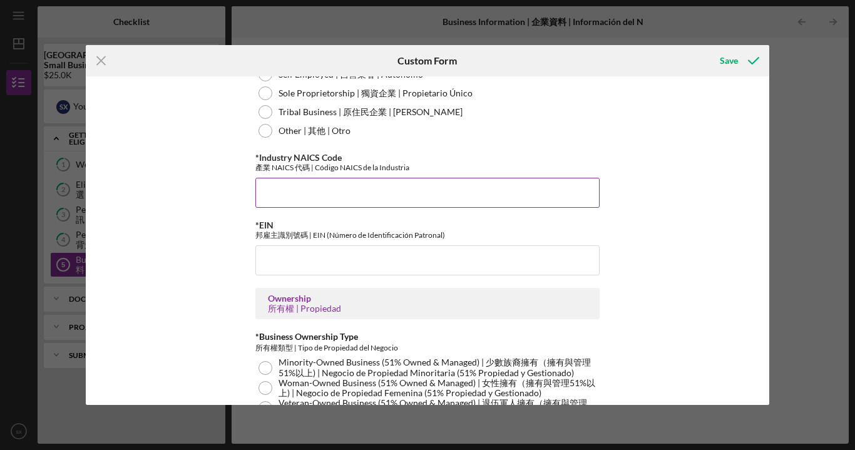
click at [332, 165] on div "產業 NAICS 代碼 | Código NAICS de la Industria" at bounding box center [427, 167] width 344 height 9
click at [265, 158] on label "*Industry NAICS Code" at bounding box center [298, 157] width 86 height 11
click at [265, 178] on input "*Industry NAICS Code" at bounding box center [427, 193] width 344 height 30
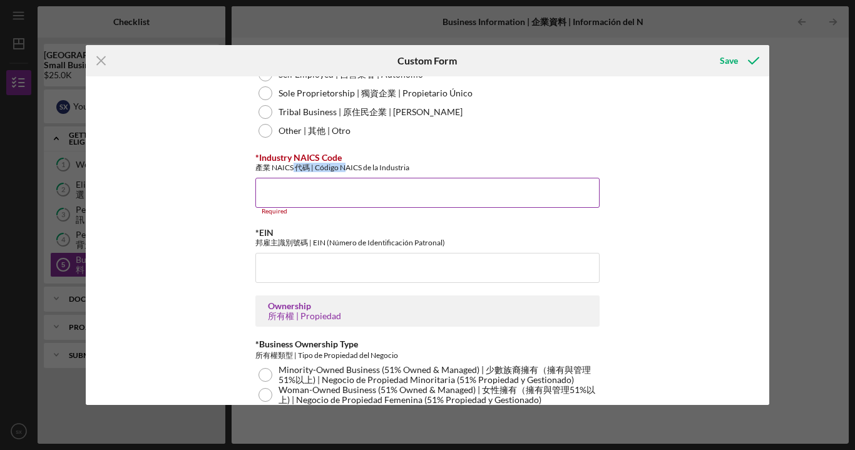
drag, startPoint x: 343, startPoint y: 162, endPoint x: 290, endPoint y: 161, distance: 52.6
click at [290, 161] on div "*Industry NAICS Code 產業 NAICS 代碼 | Código NAICS de la Industria" at bounding box center [427, 162] width 344 height 19
click at [290, 161] on label "*Industry NAICS Code" at bounding box center [298, 157] width 86 height 11
click at [290, 178] on input "*Industry NAICS Code" at bounding box center [427, 193] width 344 height 30
drag, startPoint x: 344, startPoint y: 157, endPoint x: 257, endPoint y: 159, distance: 86.4
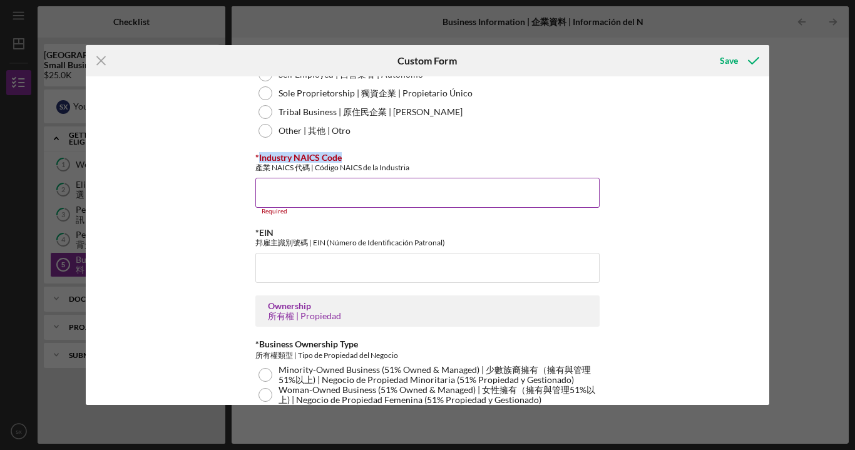
click at [257, 159] on div "*Industry NAICS Code 產業 NAICS 代碼 | Código NAICS de la Industria" at bounding box center [427, 162] width 344 height 19
copy label "Industry NAICS Code"
click at [298, 184] on input "*Industry NAICS Code" at bounding box center [427, 193] width 344 height 30
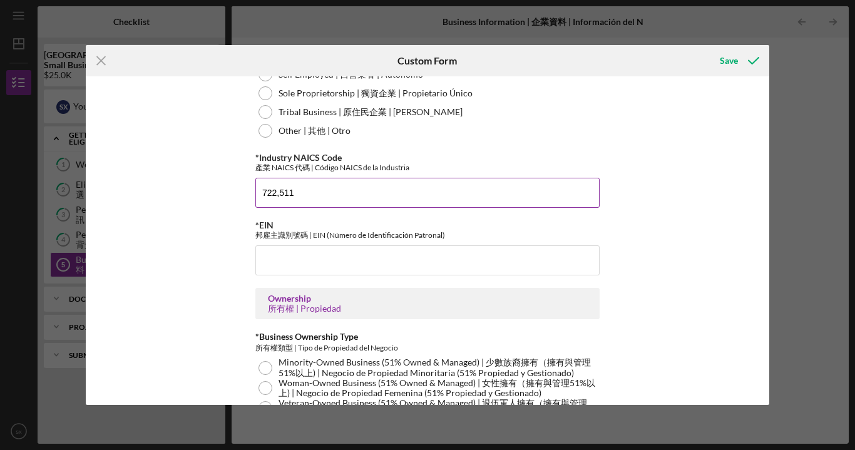
click at [319, 195] on input "722,511" at bounding box center [427, 193] width 344 height 30
type input "722,511"
click at [332, 265] on input "*EIN" at bounding box center [427, 260] width 344 height 30
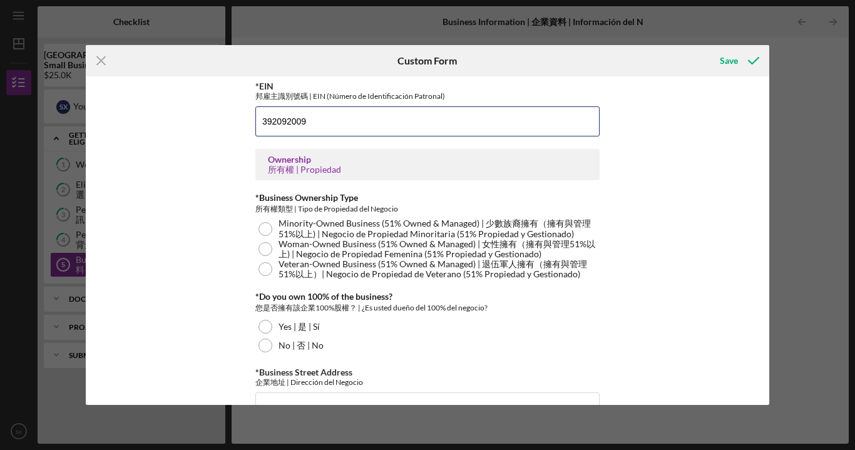
scroll to position [560, 0]
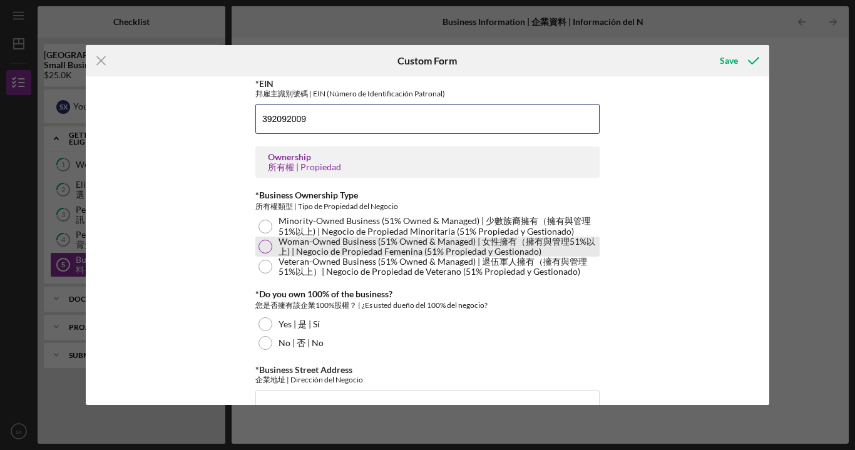
type input "392092009"
click at [269, 247] on div at bounding box center [266, 247] width 14 height 14
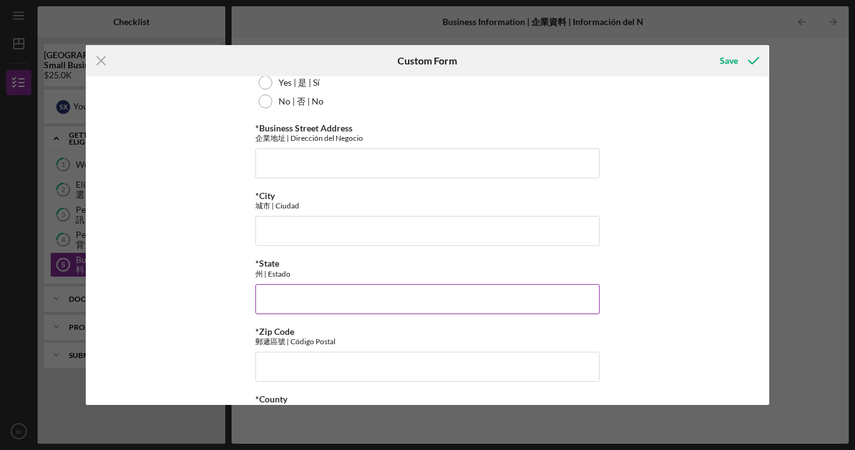
scroll to position [801, 0]
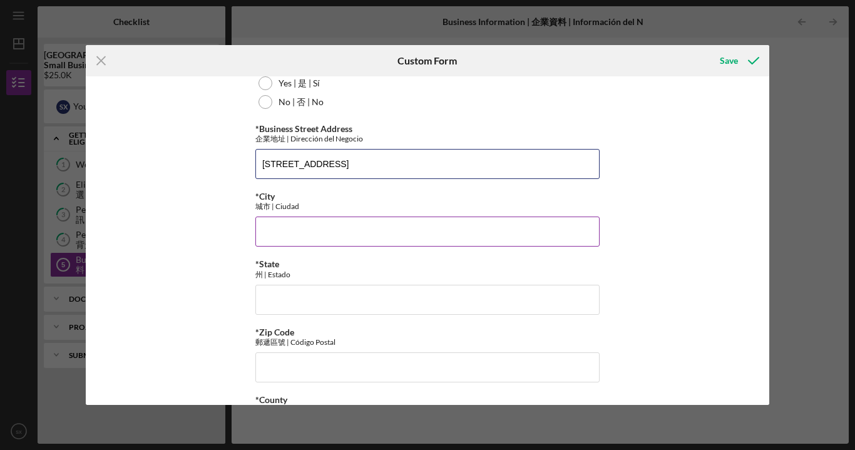
type input "[STREET_ADDRESS]"
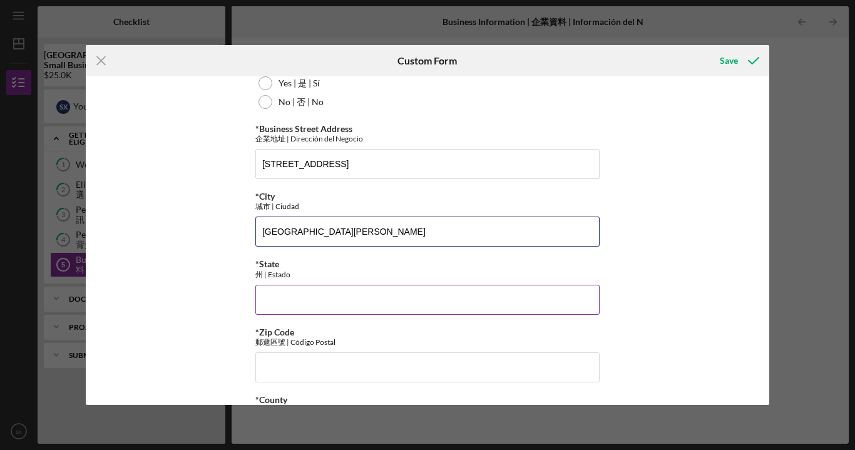
type input "[GEOGRAPHIC_DATA][PERSON_NAME]"
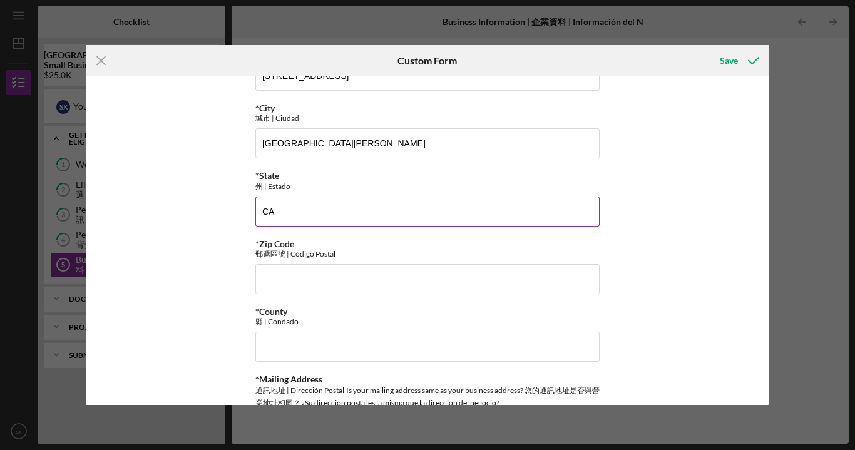
scroll to position [939, 0]
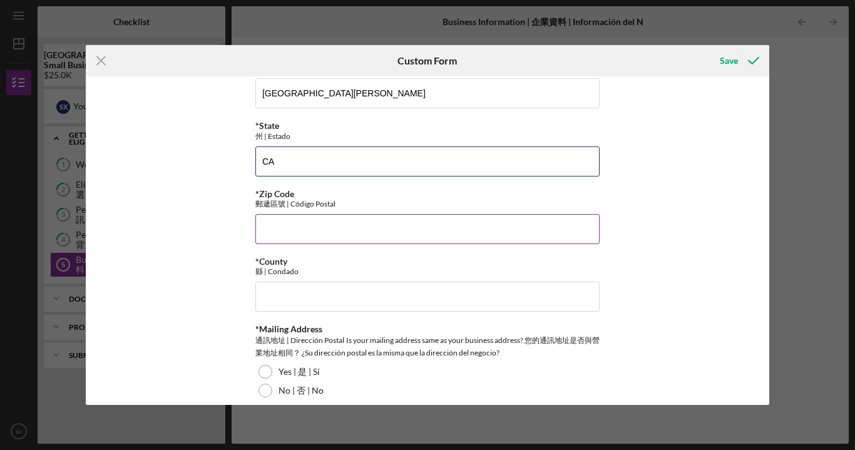
type input "CA"
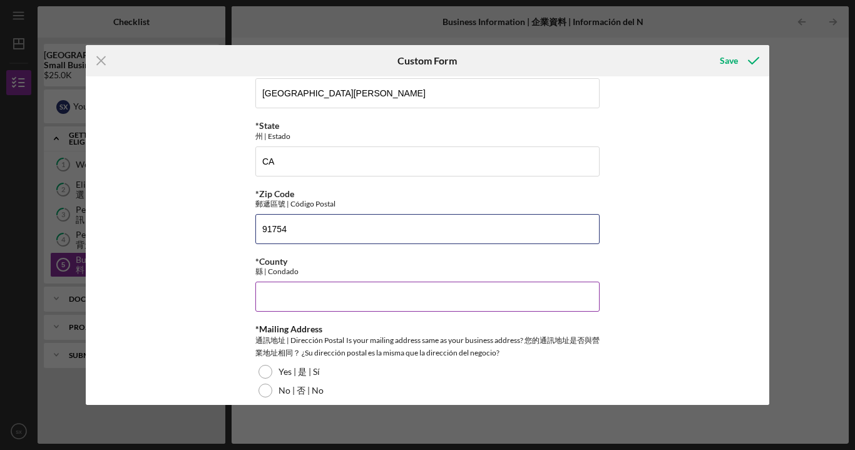
type input "91754"
click at [334, 297] on input "*County" at bounding box center [427, 297] width 344 height 30
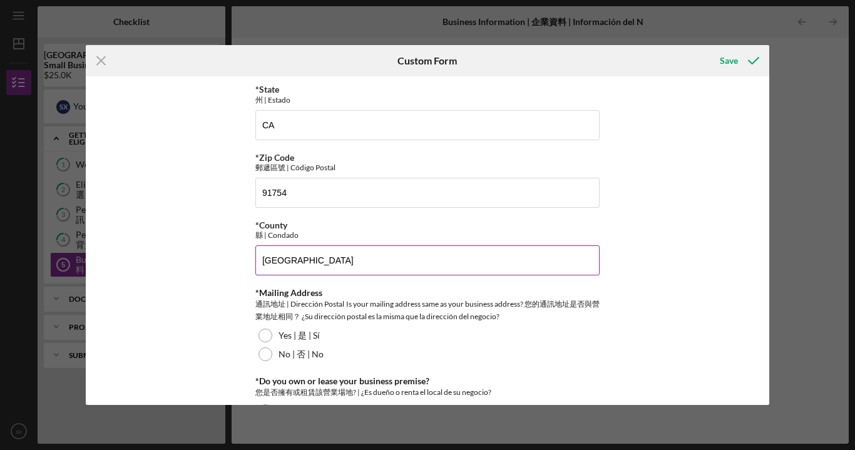
scroll to position [977, 0]
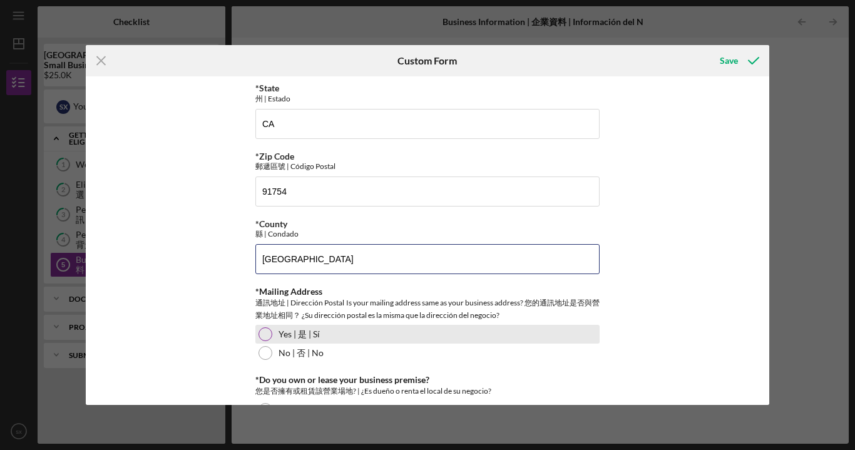
type input "[GEOGRAPHIC_DATA]"
click at [264, 338] on div at bounding box center [266, 334] width 14 height 14
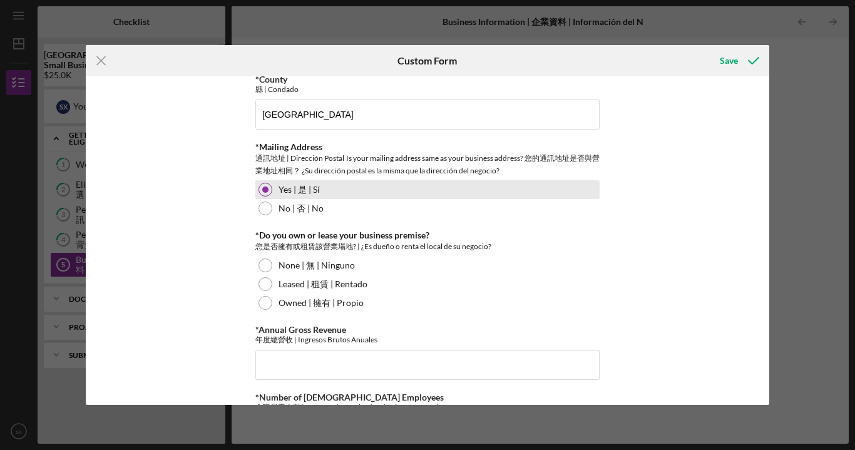
scroll to position [1123, 0]
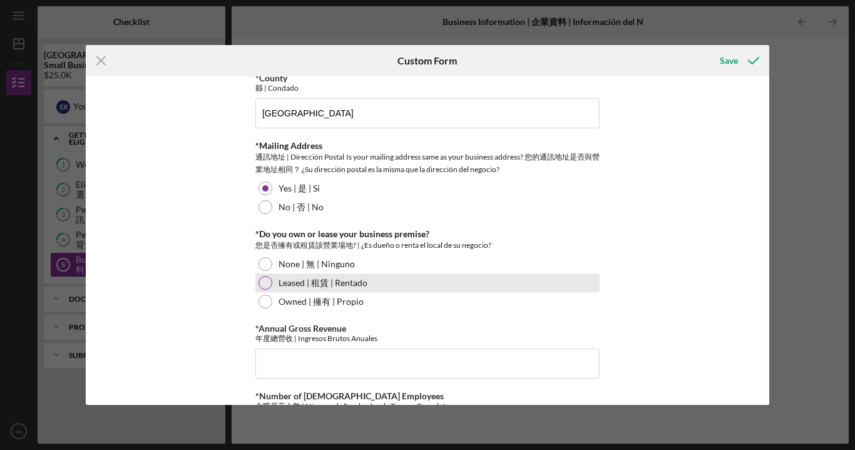
click at [266, 281] on div at bounding box center [266, 283] width 14 height 14
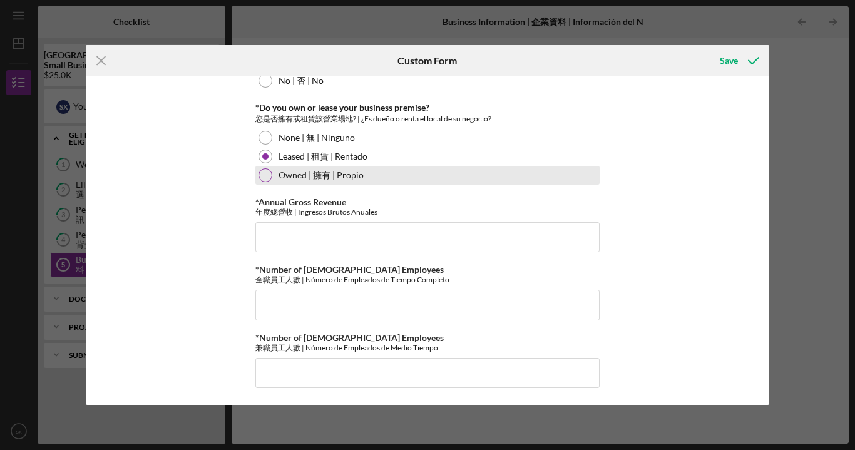
scroll to position [1249, 0]
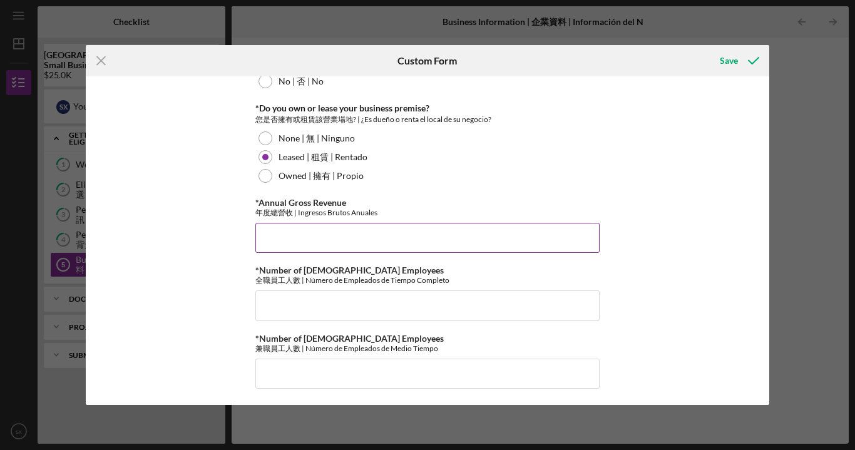
click at [342, 240] on input "*Annual Gross Revenue" at bounding box center [427, 238] width 344 height 30
type input "$4"
type input "$50,000"
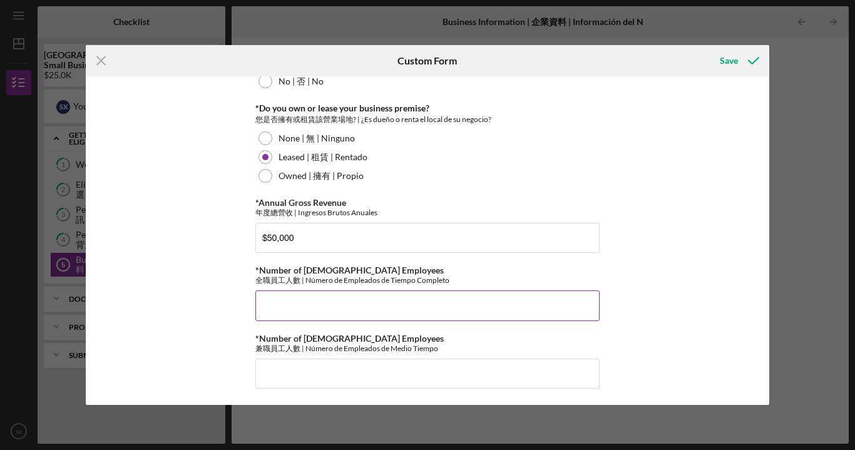
click at [341, 314] on input "*Number of [DEMOGRAPHIC_DATA] Employees" at bounding box center [427, 306] width 344 height 30
type input "4"
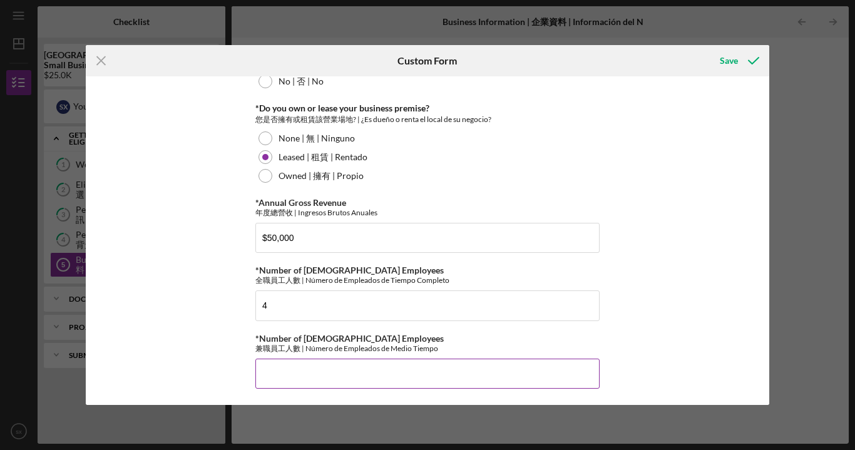
click at [299, 379] on input "*Number of [DEMOGRAPHIC_DATA] Employees" at bounding box center [427, 374] width 344 height 30
type input "2"
click at [727, 58] on div "Save" at bounding box center [729, 60] width 18 height 25
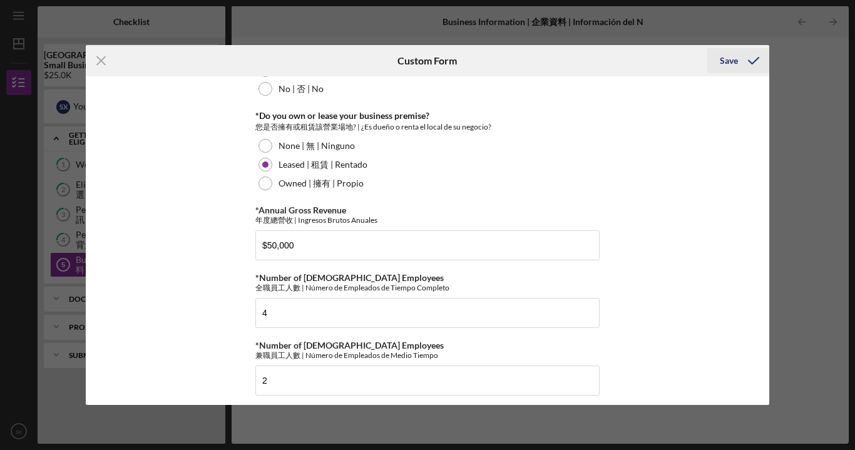
click at [737, 64] on div "Save" at bounding box center [729, 60] width 18 height 25
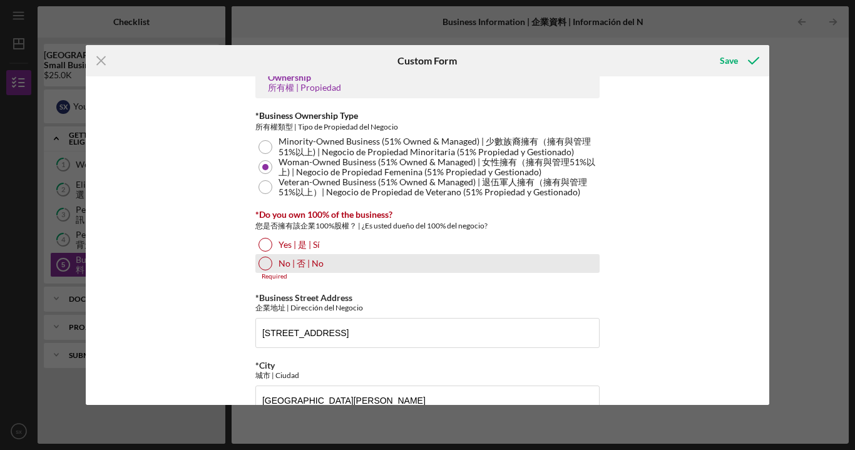
scroll to position [639, 0]
click at [262, 267] on div at bounding box center [266, 264] width 14 height 14
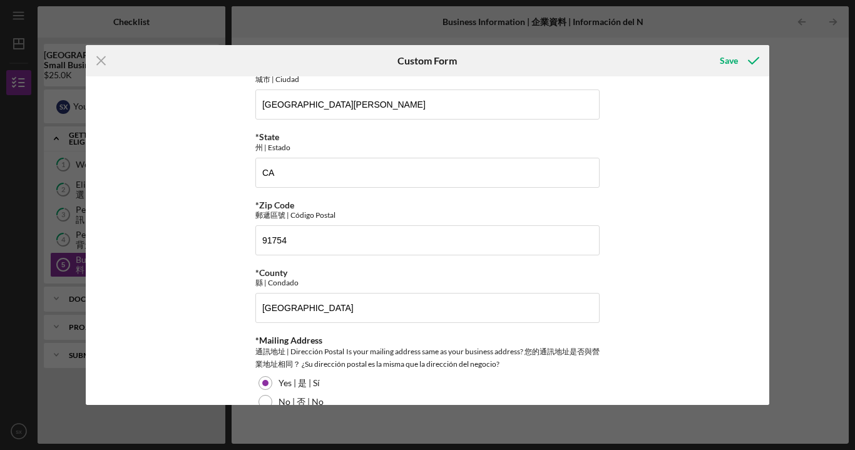
scroll to position [941, 0]
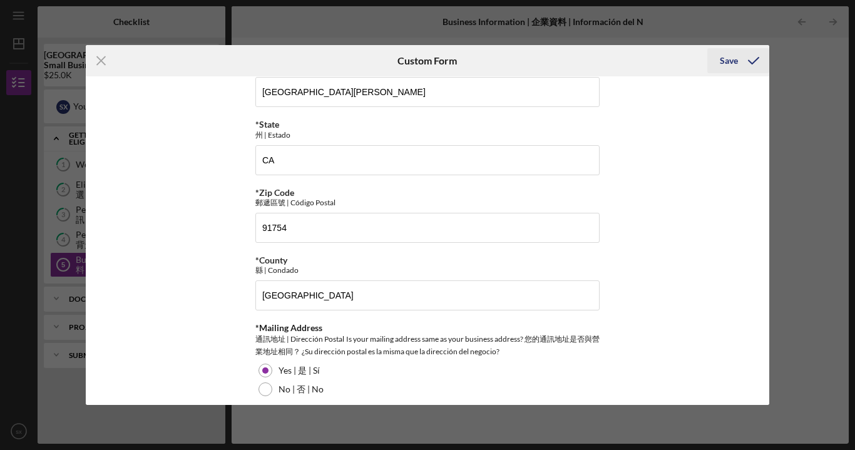
click at [739, 63] on icon "submit" at bounding box center [753, 60] width 31 height 31
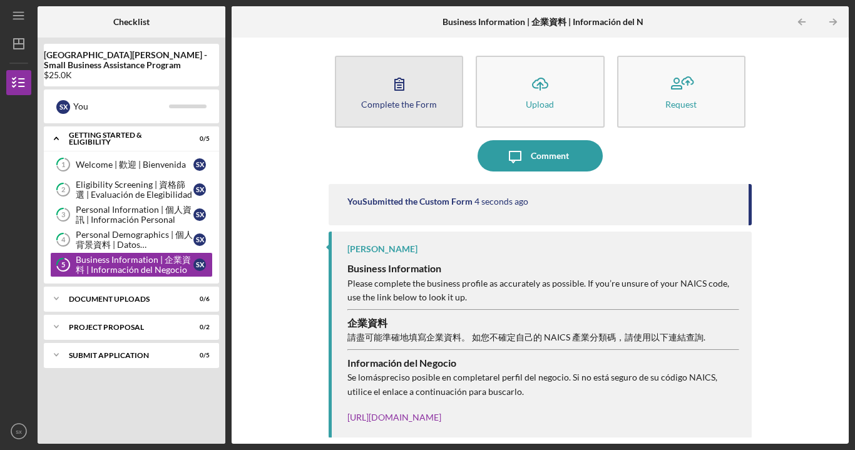
scroll to position [5, 0]
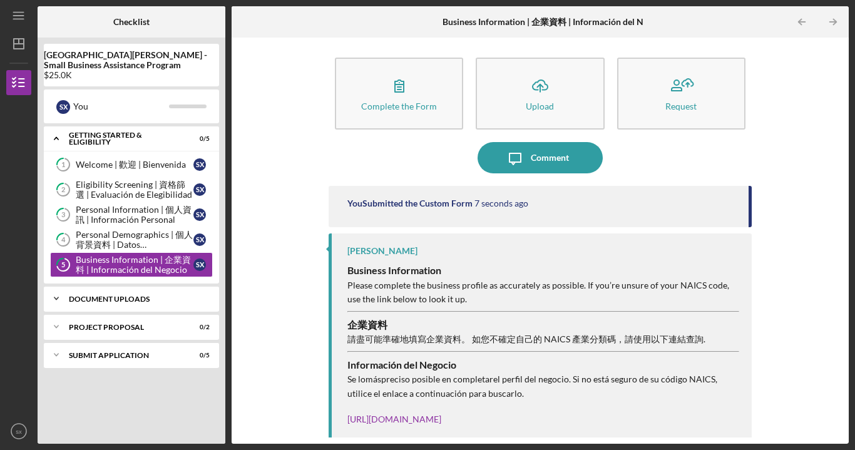
click at [149, 303] on div "Icon/Expander Document Uploads 0 / 6" at bounding box center [131, 298] width 175 height 25
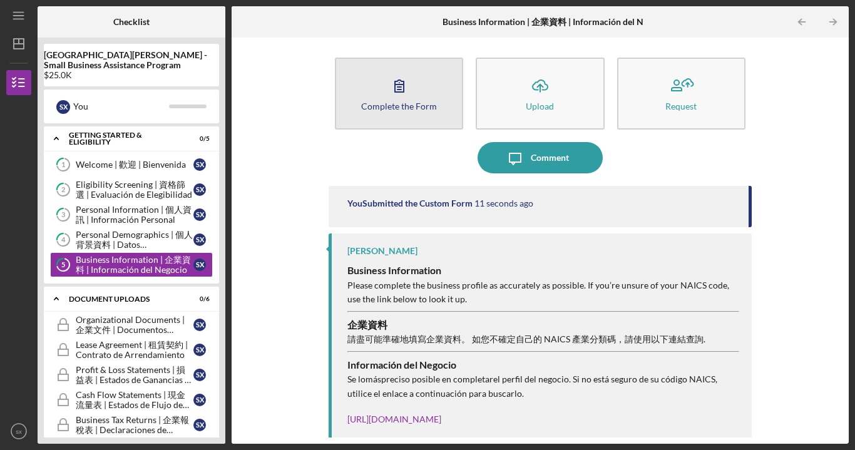
click at [388, 118] on button "Complete the Form Form" at bounding box center [399, 94] width 128 height 72
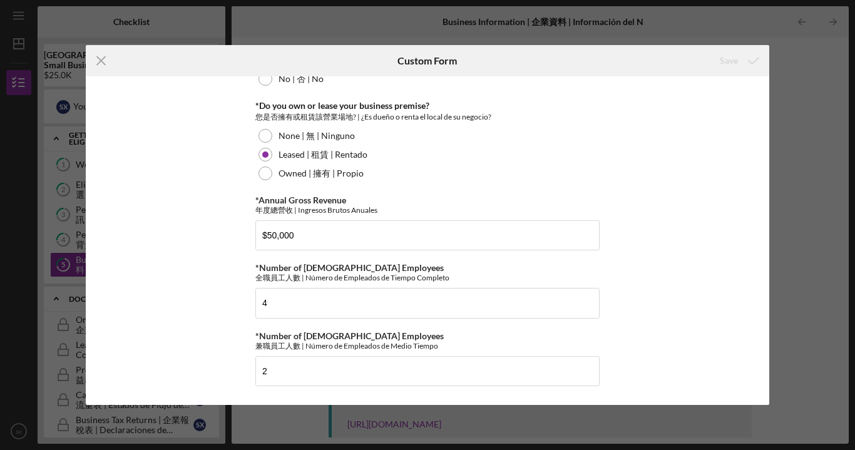
scroll to position [1249, 0]
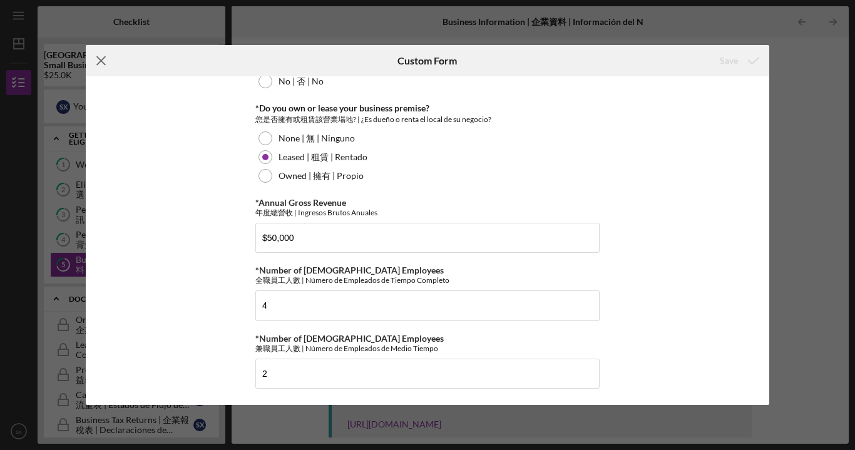
click at [108, 54] on icon "Icon/Menu Close" at bounding box center [101, 60] width 31 height 31
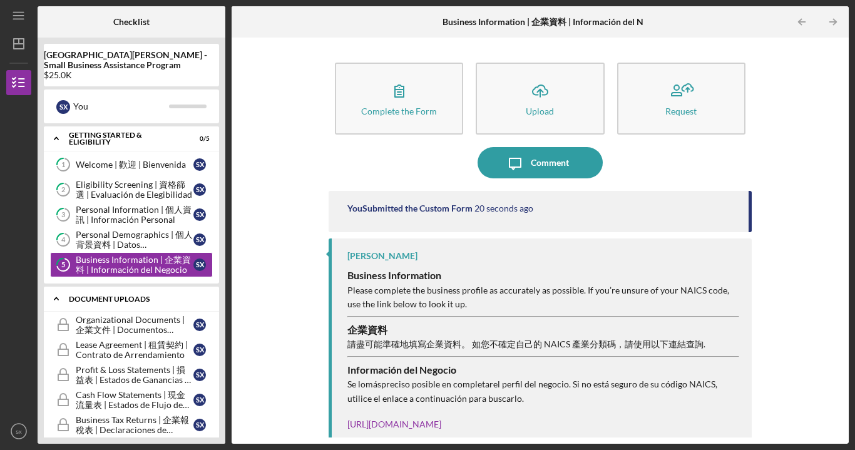
click at [128, 299] on div "Document Uploads" at bounding box center [136, 300] width 135 height 8
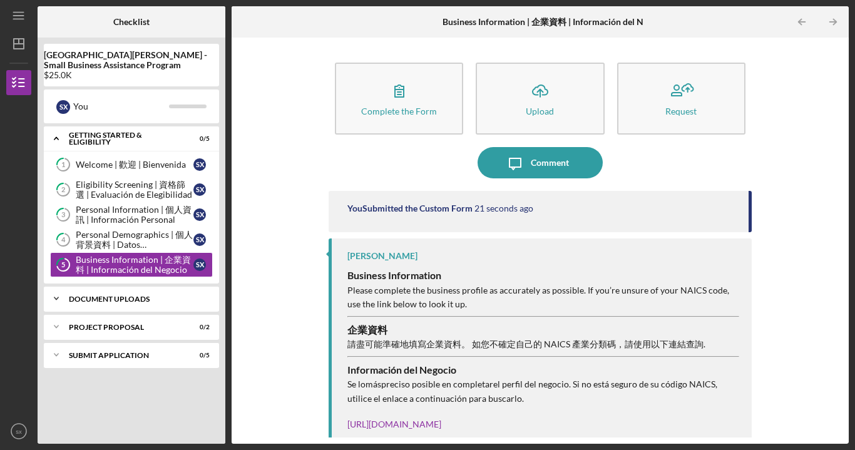
click at [128, 299] on div "Document Uploads" at bounding box center [136, 300] width 135 height 8
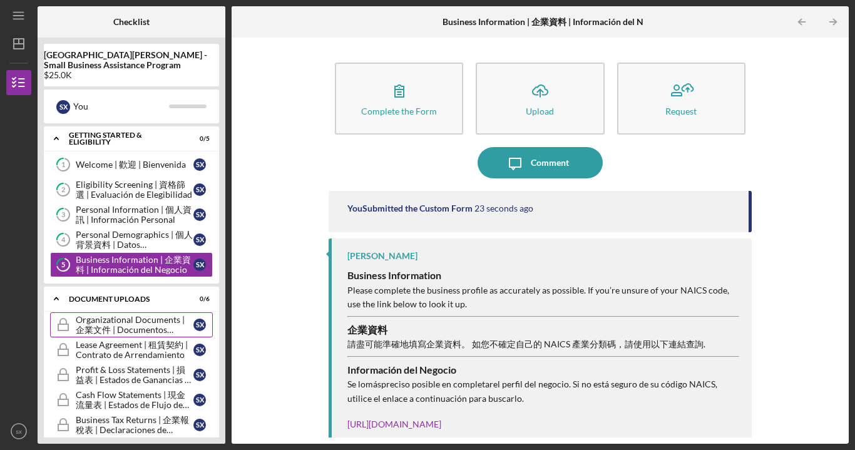
click at [168, 321] on div "Organizational Documents | 企業文件 | Documentos Organizacionales" at bounding box center [135, 325] width 118 height 20
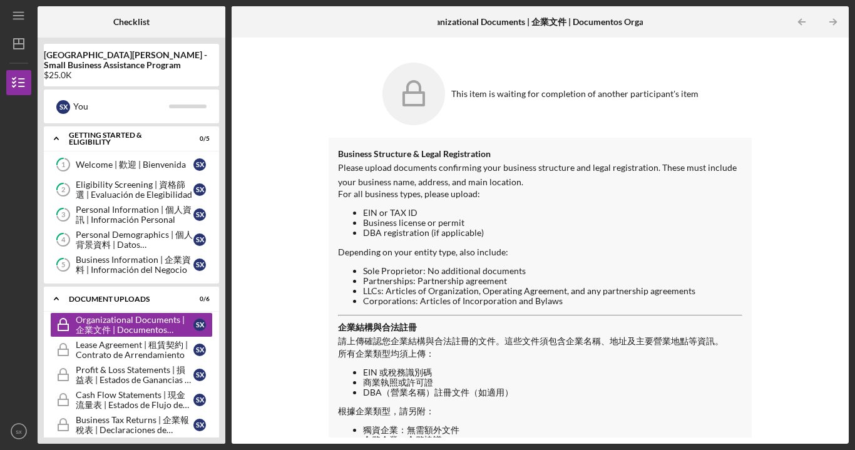
click at [429, 90] on icon at bounding box center [414, 94] width 63 height 63
click at [600, 101] on div "This item is waiting for completion of another participant's item" at bounding box center [540, 93] width 423 height 75
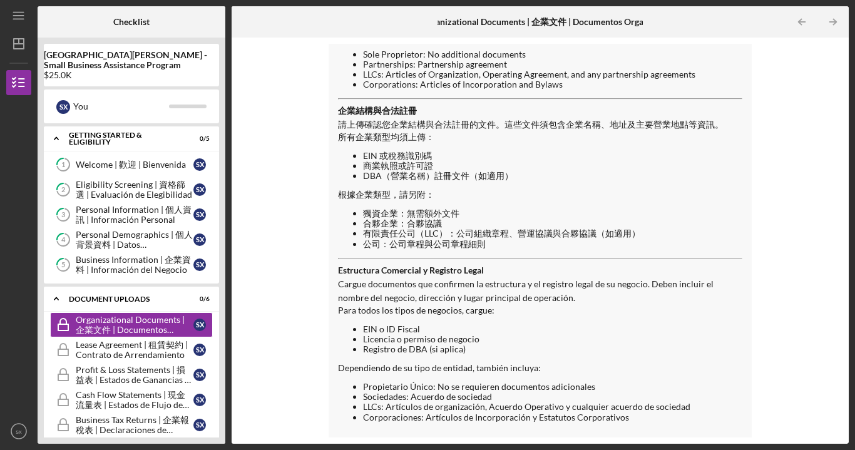
scroll to position [216, 0]
click at [593, 274] on p "Estructura Comercial y Registro Legal" at bounding box center [540, 271] width 405 height 14
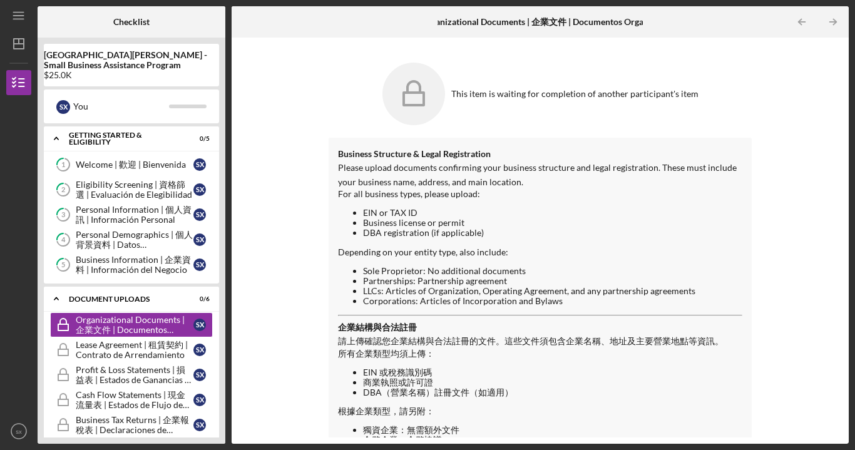
scroll to position [0, 0]
click at [160, 346] on div "Lease Agreement | 租賃契約 | Contrato de Arrendamiento" at bounding box center [135, 350] width 118 height 20
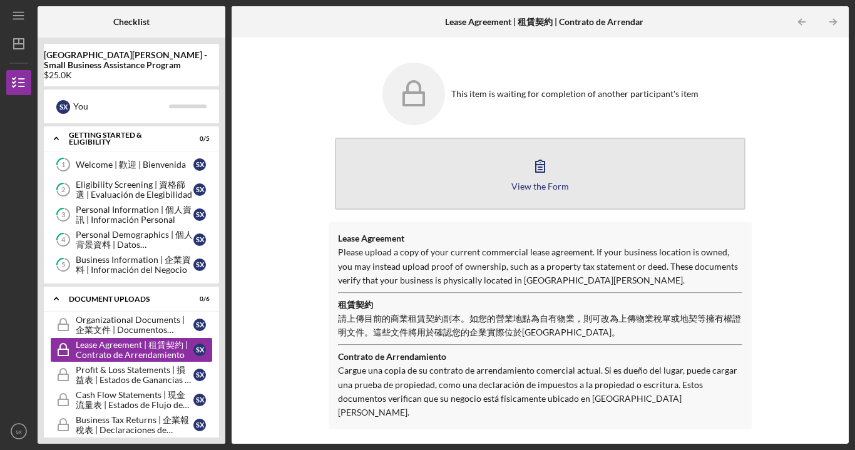
click at [526, 187] on div "View the Form" at bounding box center [541, 186] width 58 height 9
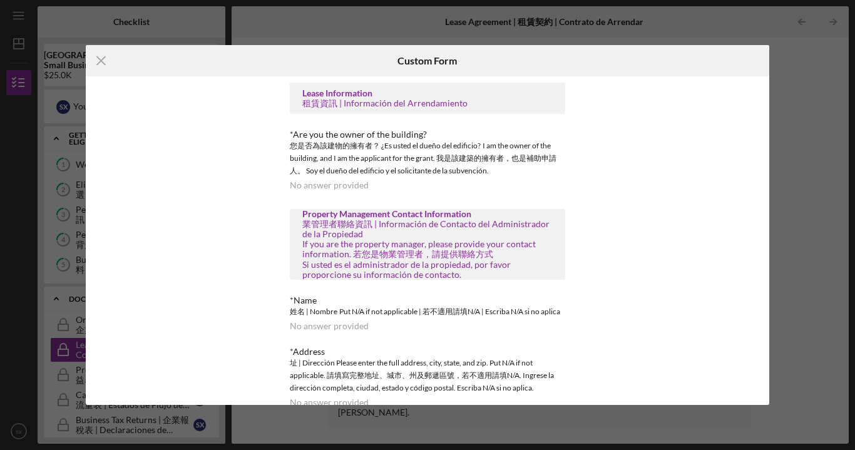
click at [335, 182] on div "No answer provided" at bounding box center [329, 185] width 79 height 10
click at [345, 133] on div "*Are you the owner of the building?" at bounding box center [428, 135] width 276 height 10
click at [353, 194] on div "Lease Information 租賃資訊 | Información del Arrendamiento *Are you the owner of th…" at bounding box center [428, 309] width 276 height 453
click at [335, 182] on div "No answer provided" at bounding box center [329, 185] width 79 height 10
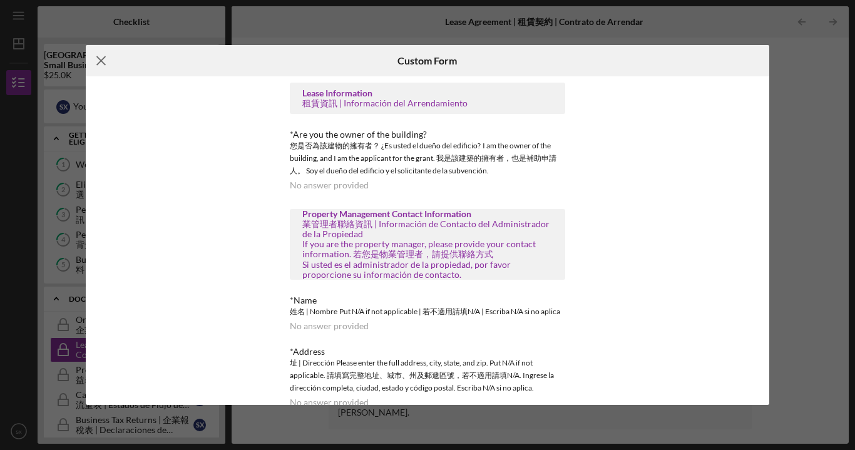
click at [103, 58] on line at bounding box center [101, 61] width 8 height 8
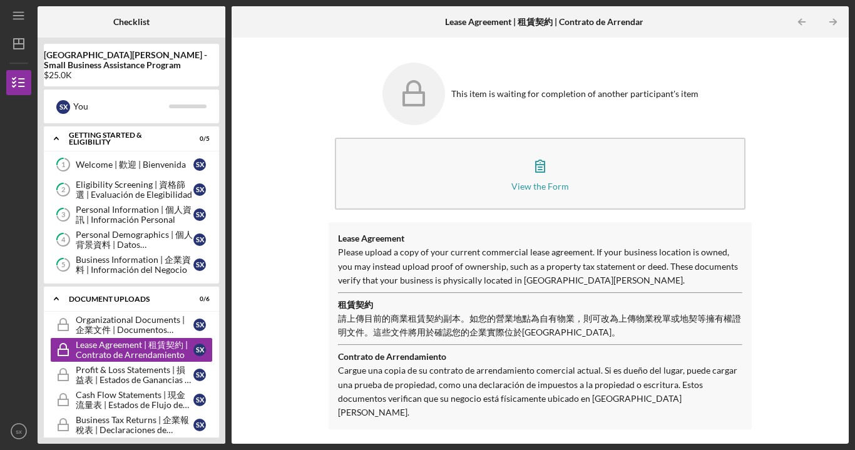
click at [538, 304] on p "租賃契約" at bounding box center [540, 305] width 405 height 14
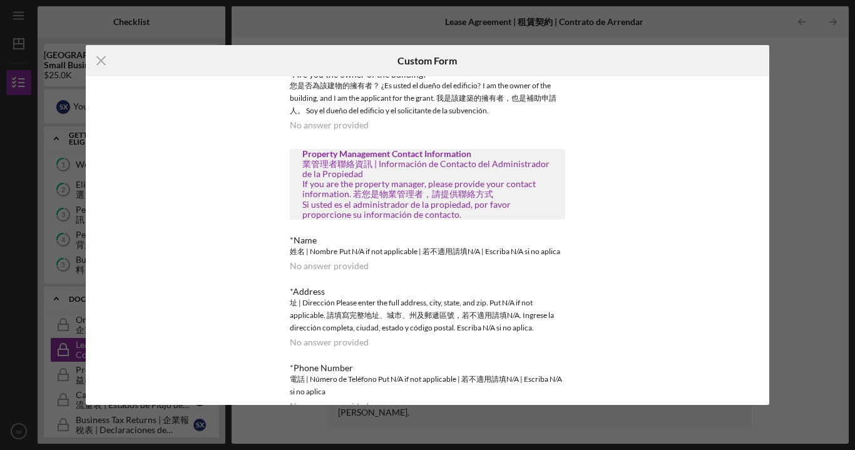
scroll to position [56, 0]
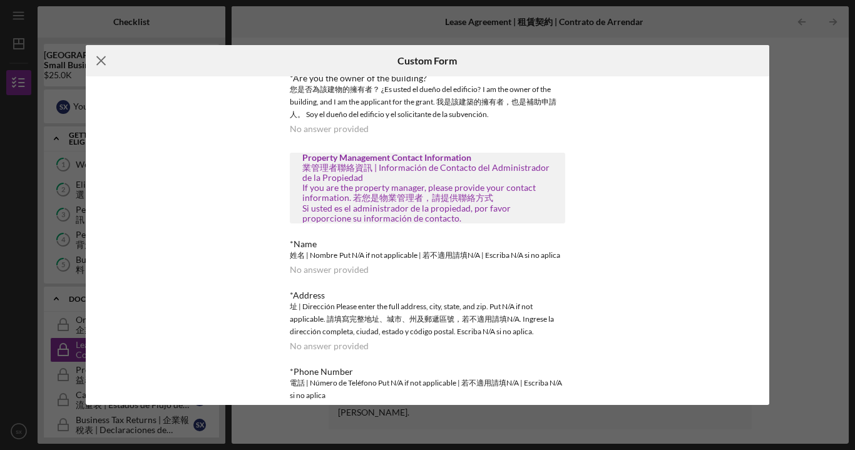
click at [95, 61] on icon "Icon/Menu Close" at bounding box center [101, 60] width 31 height 31
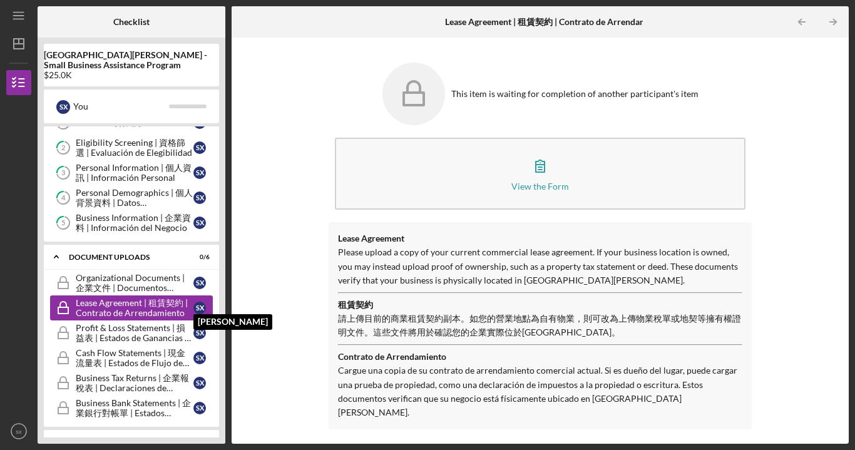
scroll to position [48, 0]
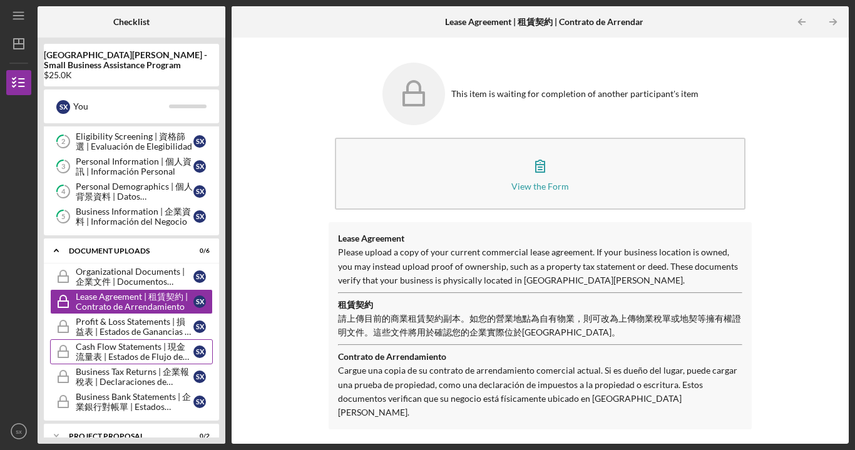
click at [164, 358] on div "Cash Flow Statements | 現金流量表 | Estados de Flujo de Efectivo" at bounding box center [135, 352] width 118 height 20
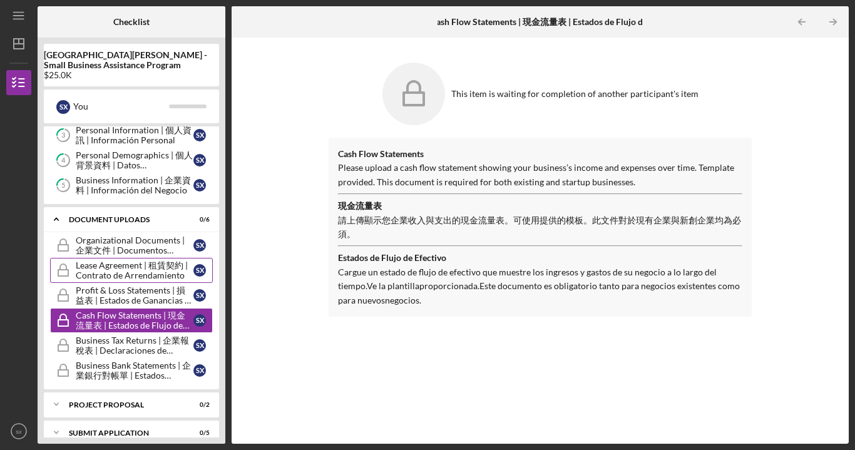
scroll to position [81, 0]
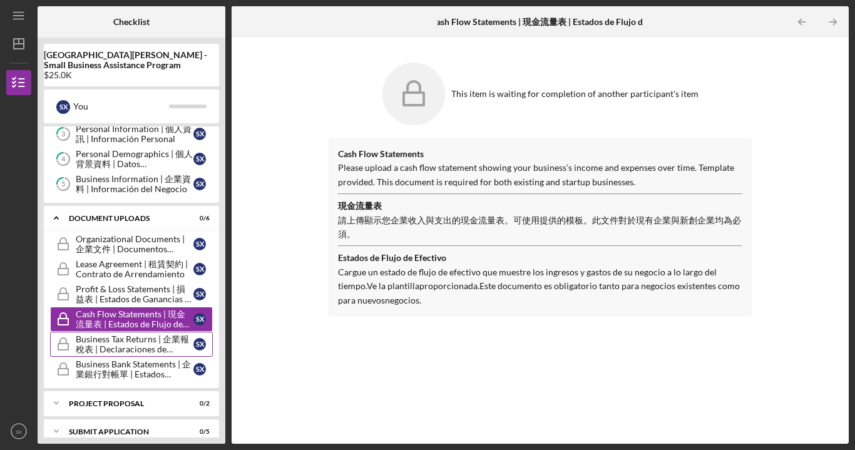
click at [118, 341] on div "Business Tax Returns | 企業報稅表 | Declaraciones de Impuestos del Negocio" at bounding box center [135, 344] width 118 height 20
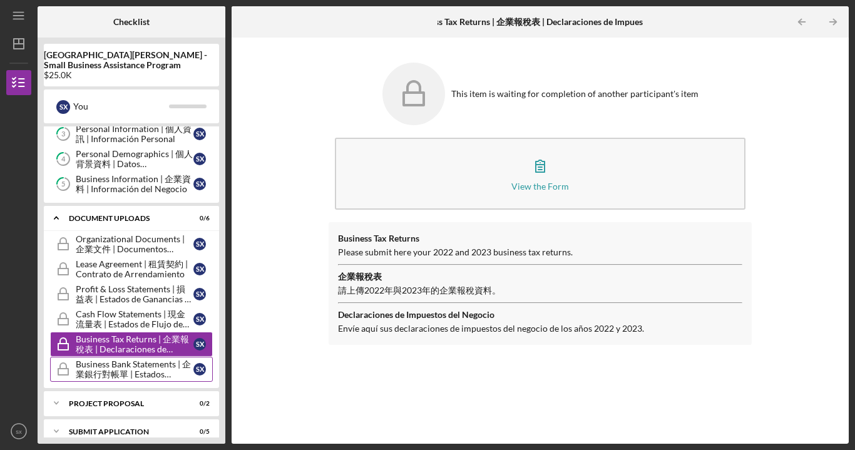
click at [116, 368] on div "Business Bank Statements | 企業銀行對帳單 | Estados Bancarios del Negocio" at bounding box center [135, 369] width 118 height 20
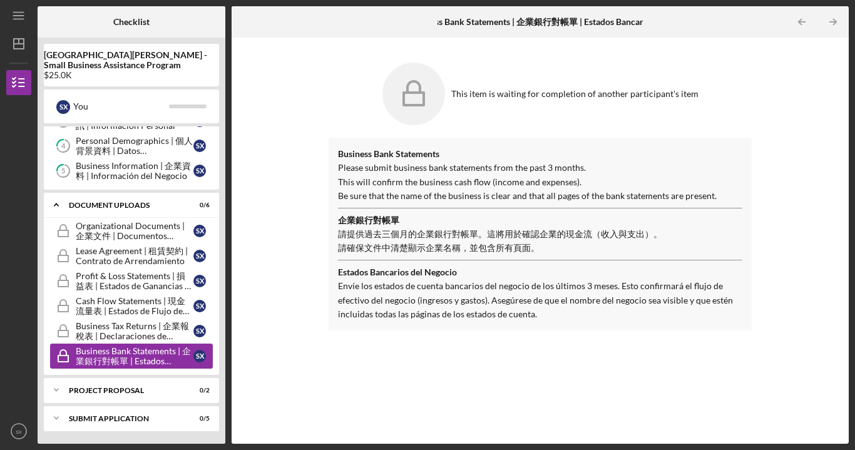
scroll to position [94, 0]
click at [128, 337] on div "Business Tax Returns | 企業報稅表 | Declaraciones de Impuestos del Negocio" at bounding box center [135, 331] width 118 height 20
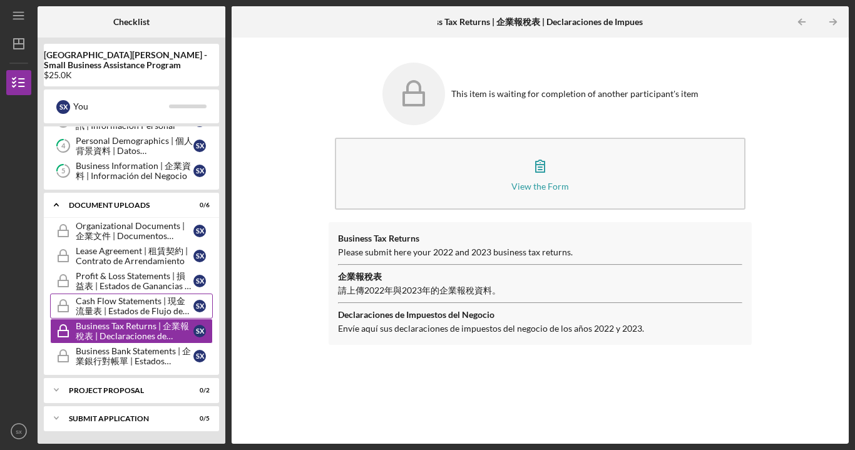
click at [127, 313] on div "Cash Flow Statements | 現金流量表 | Estados de Flujo de Efectivo" at bounding box center [135, 306] width 118 height 20
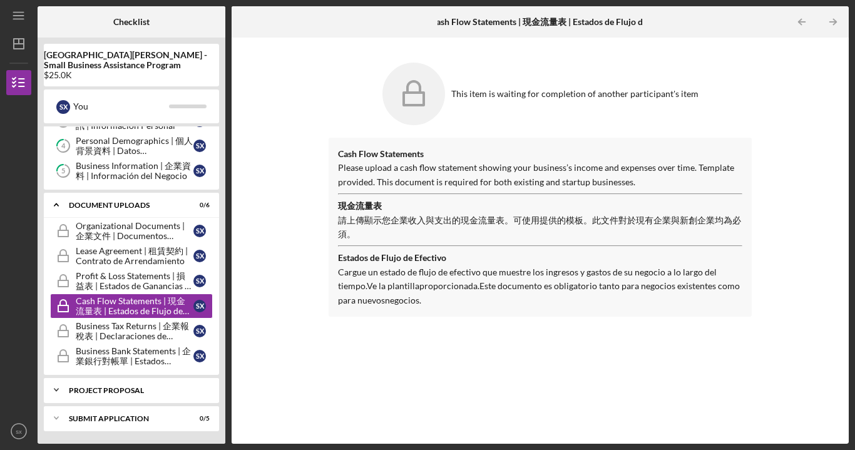
click at [121, 390] on div "Project Proposal" at bounding box center [136, 391] width 135 height 8
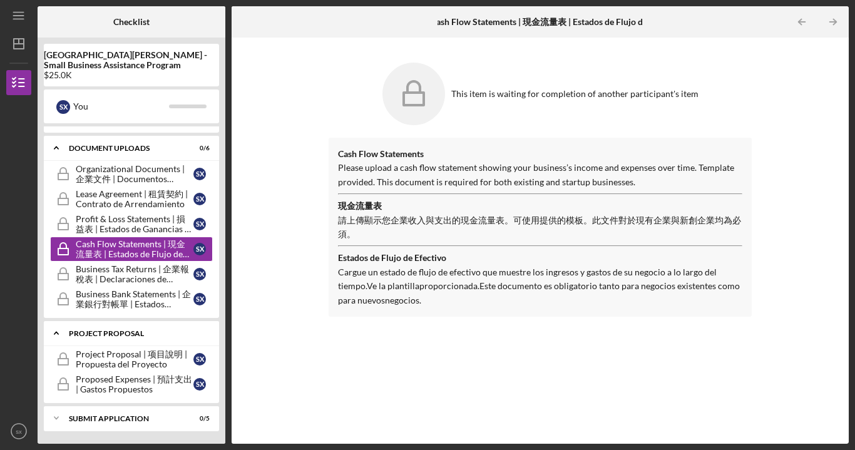
scroll to position [151, 0]
